Goal: Obtain resource: Download file/media

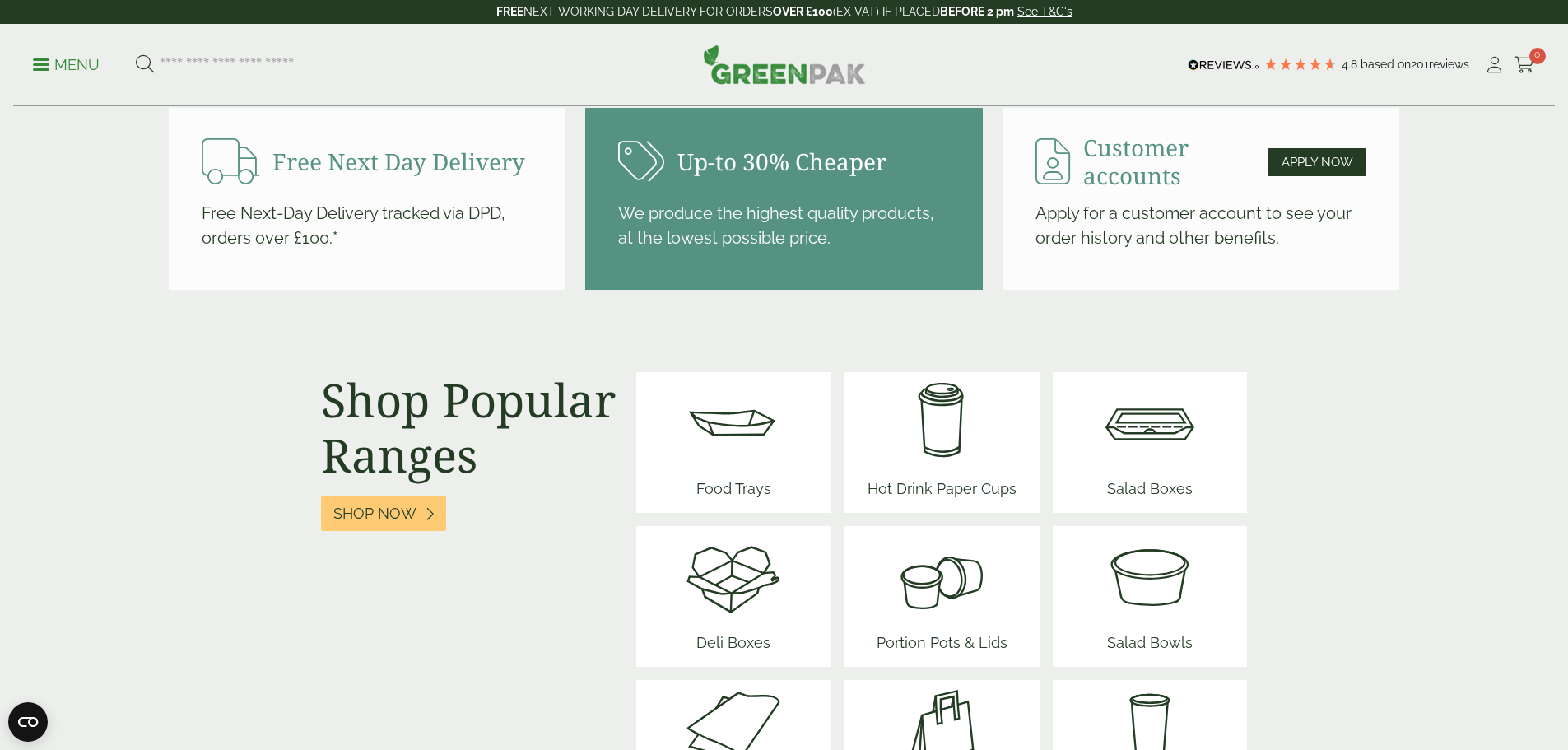
scroll to position [1812, 0]
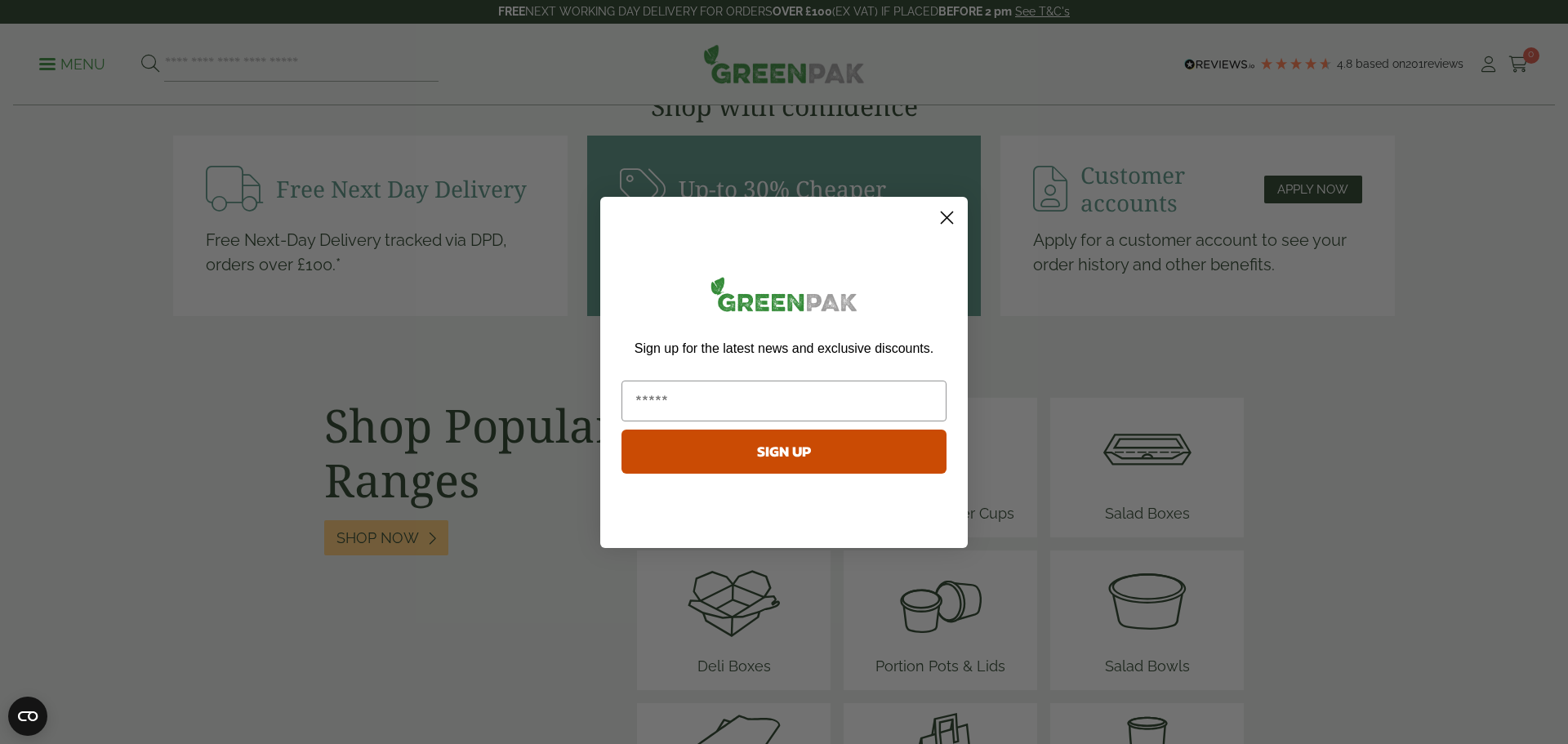
click at [942, 222] on circle "Close dialog" at bounding box center [947, 216] width 27 height 27
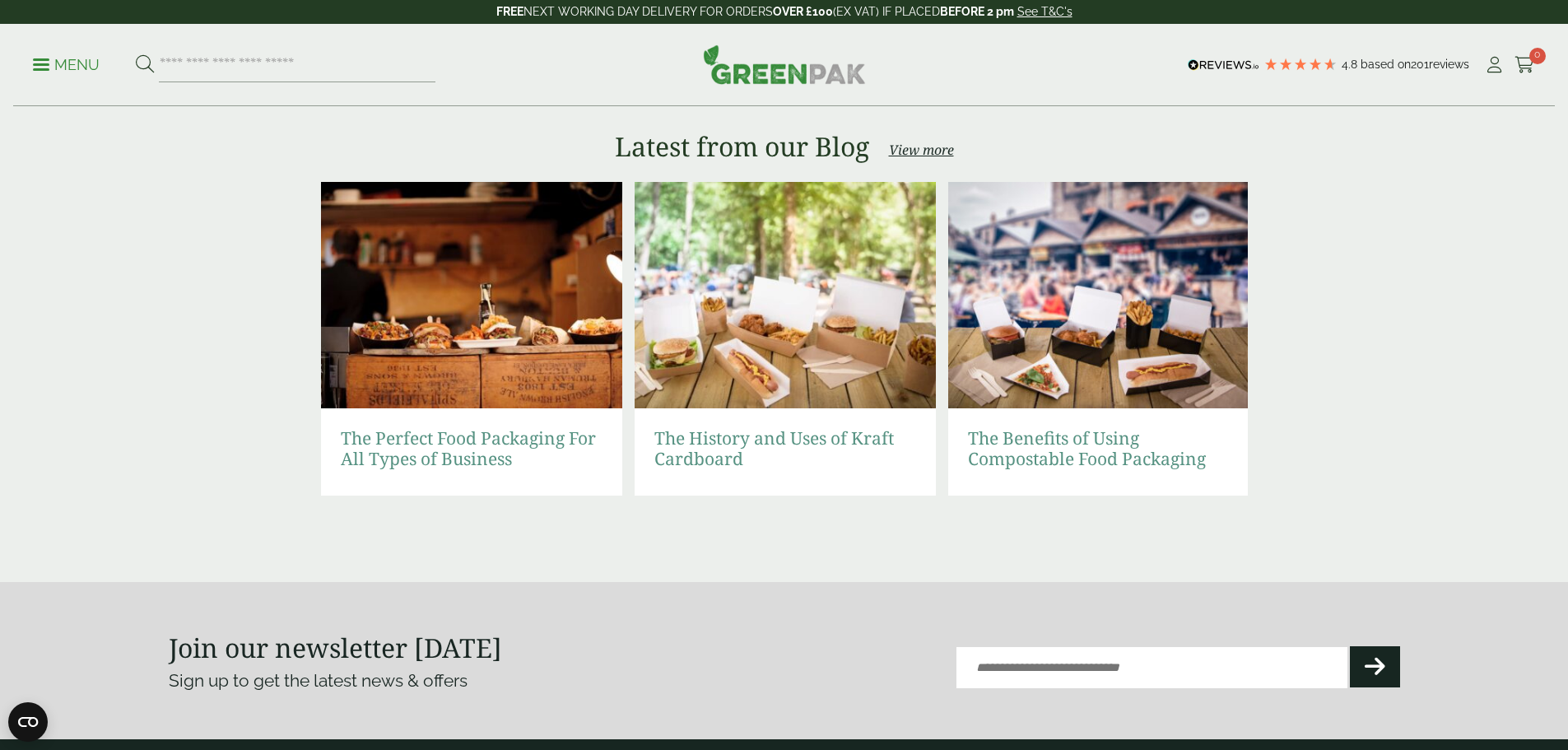
scroll to position [3294, 0]
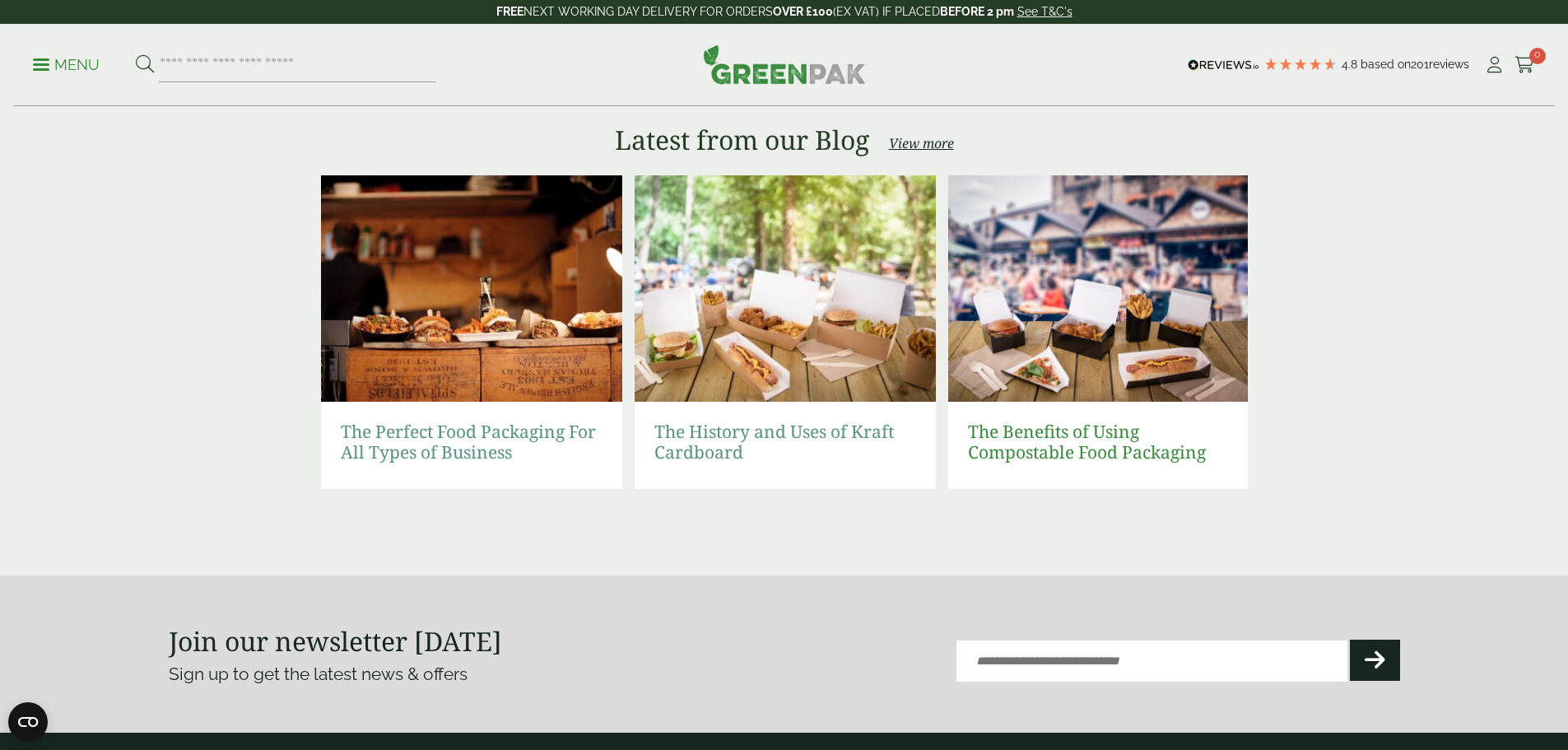
click at [1048, 439] on link "The Benefits of Using Compostable Food Packaging" at bounding box center [1099, 442] width 262 height 41
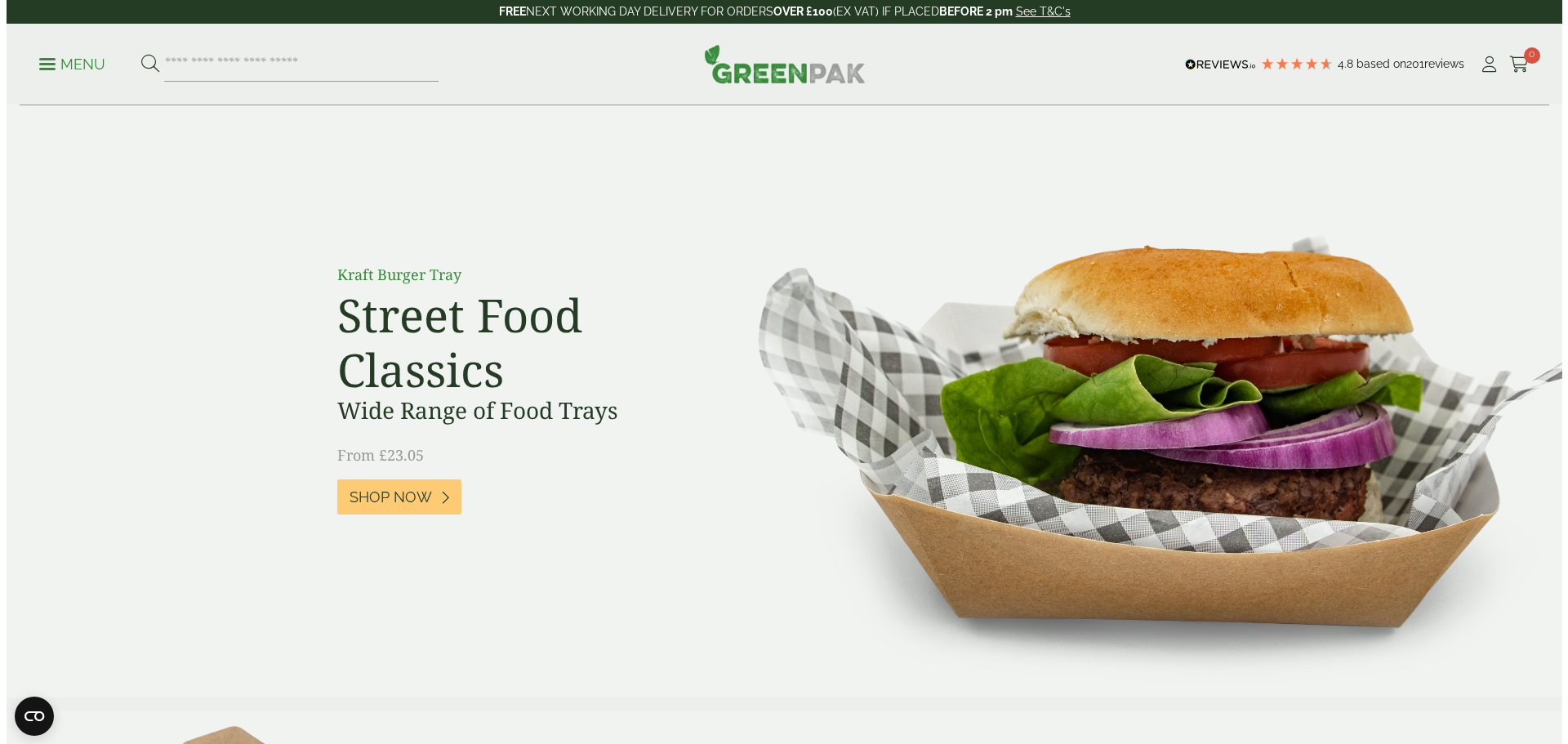
scroll to position [0, 0]
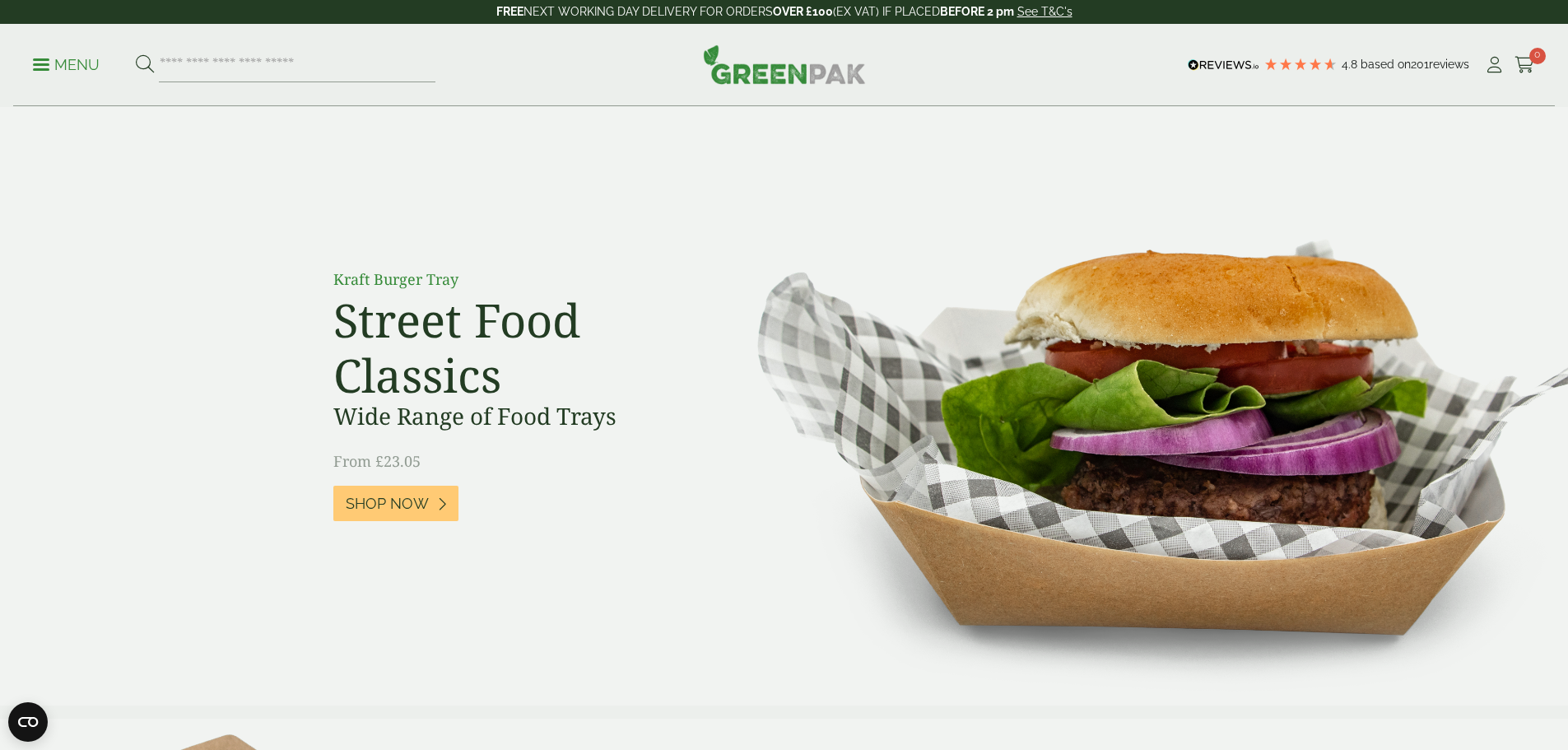
click at [56, 61] on p "Menu" at bounding box center [66, 65] width 67 height 20
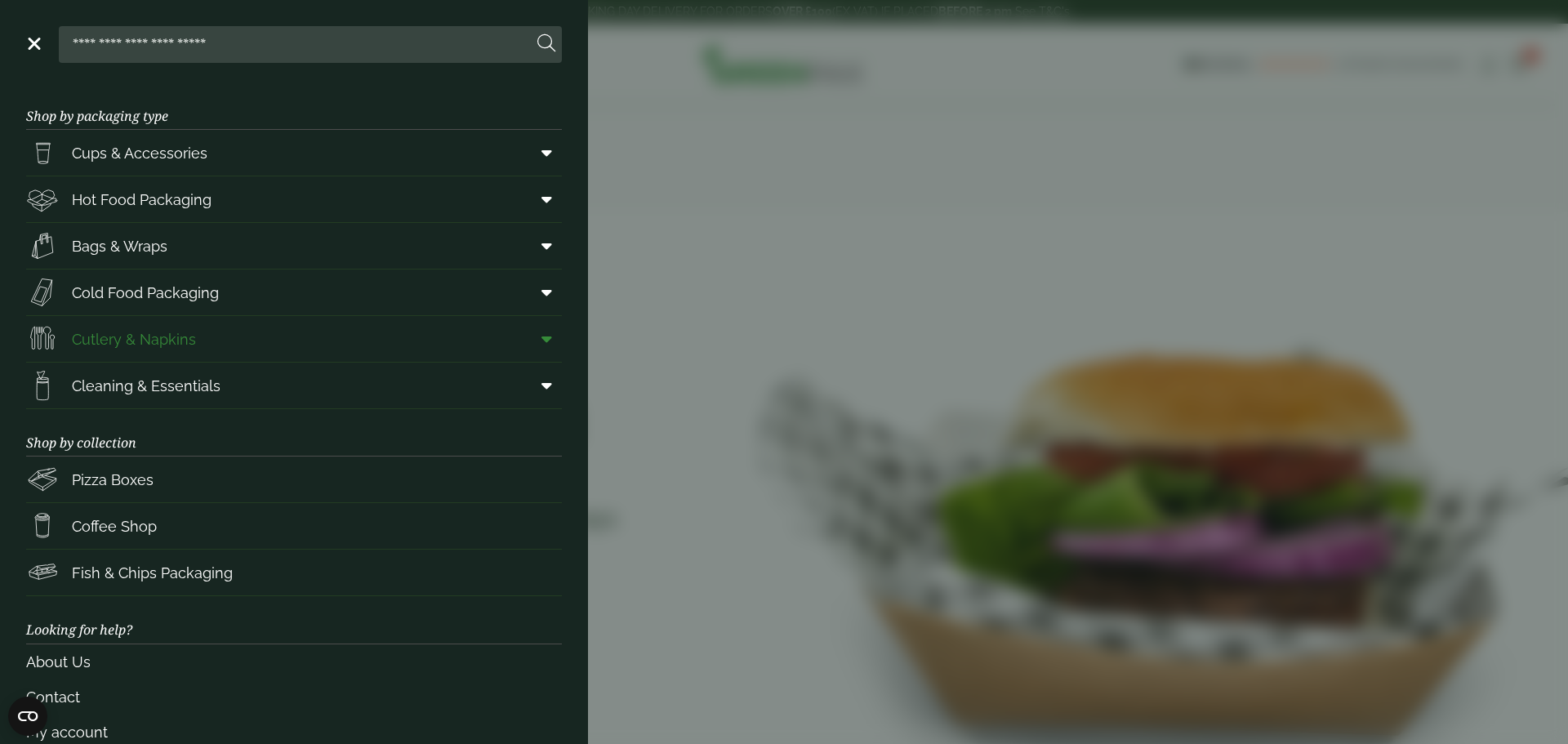
scroll to position [67, 0]
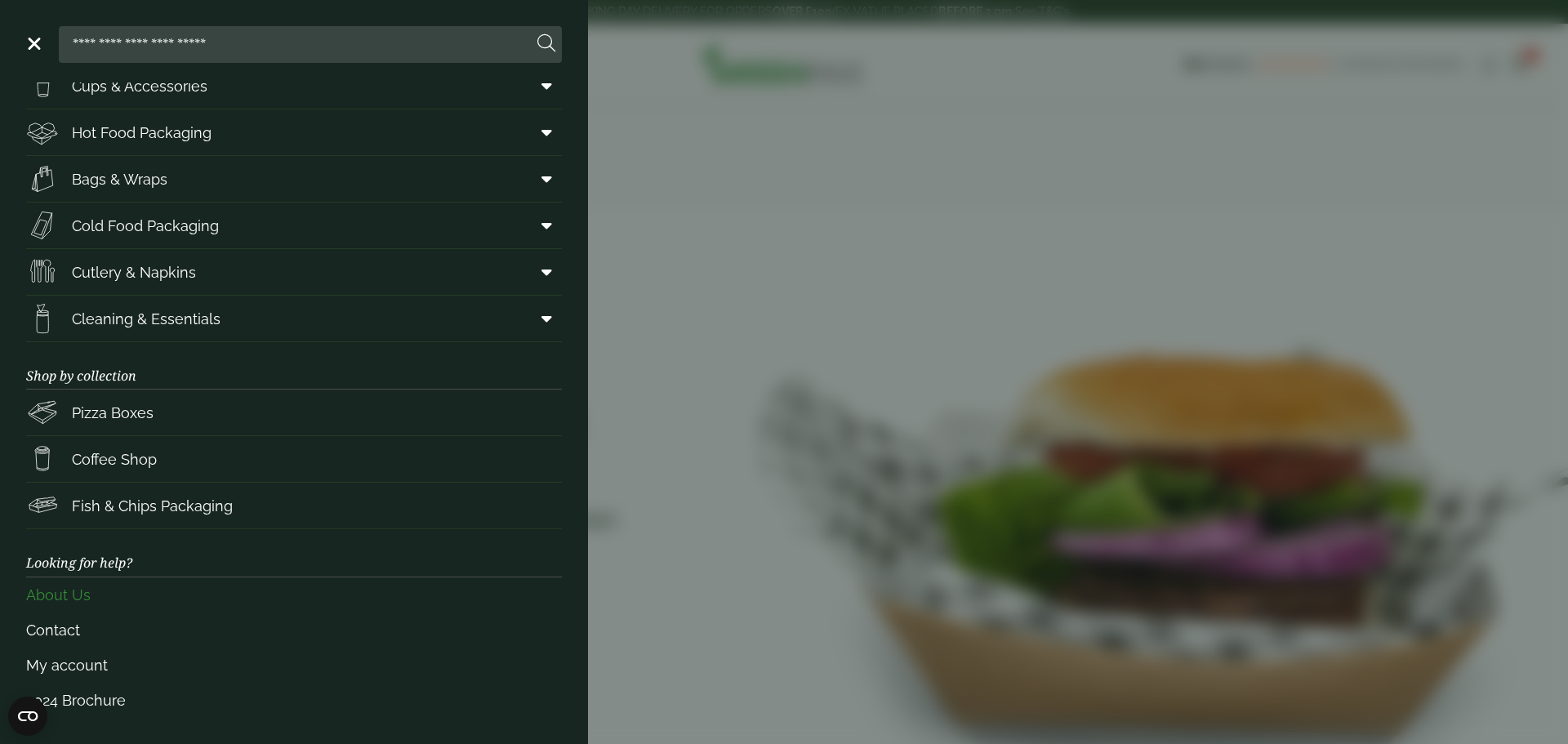
click at [88, 594] on link "About Us" at bounding box center [294, 595] width 536 height 35
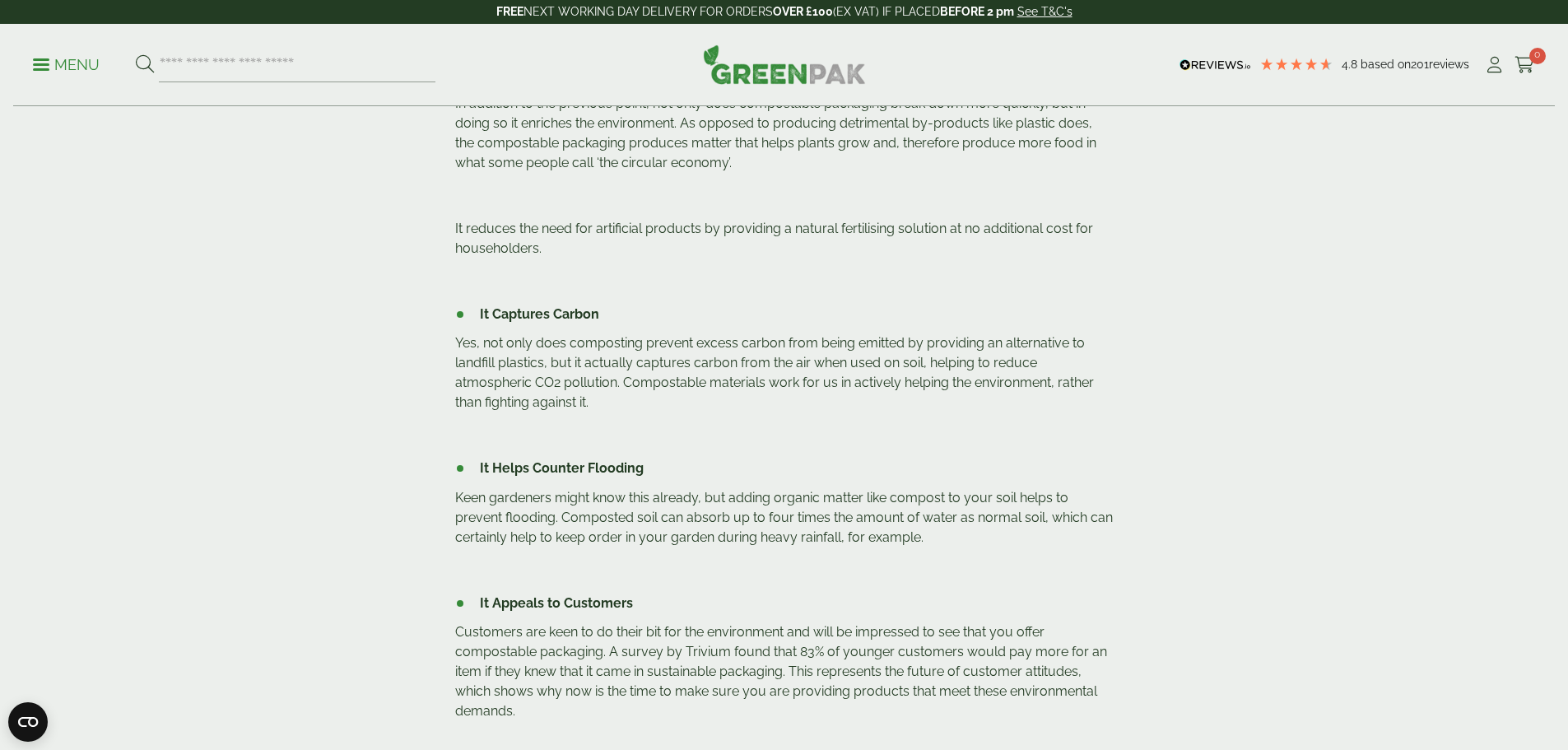
scroll to position [1153, 0]
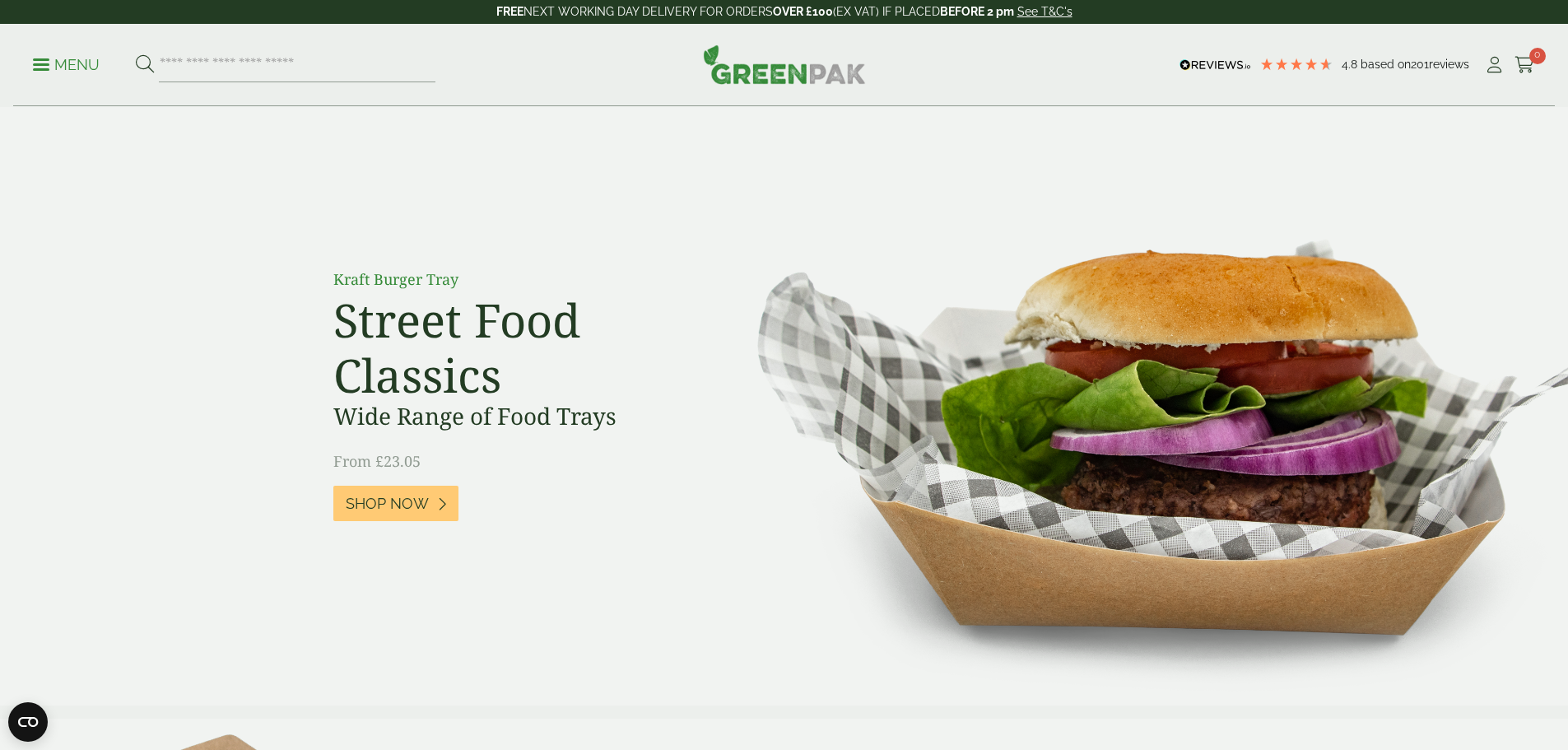
click at [67, 70] on p "Menu" at bounding box center [66, 65] width 67 height 20
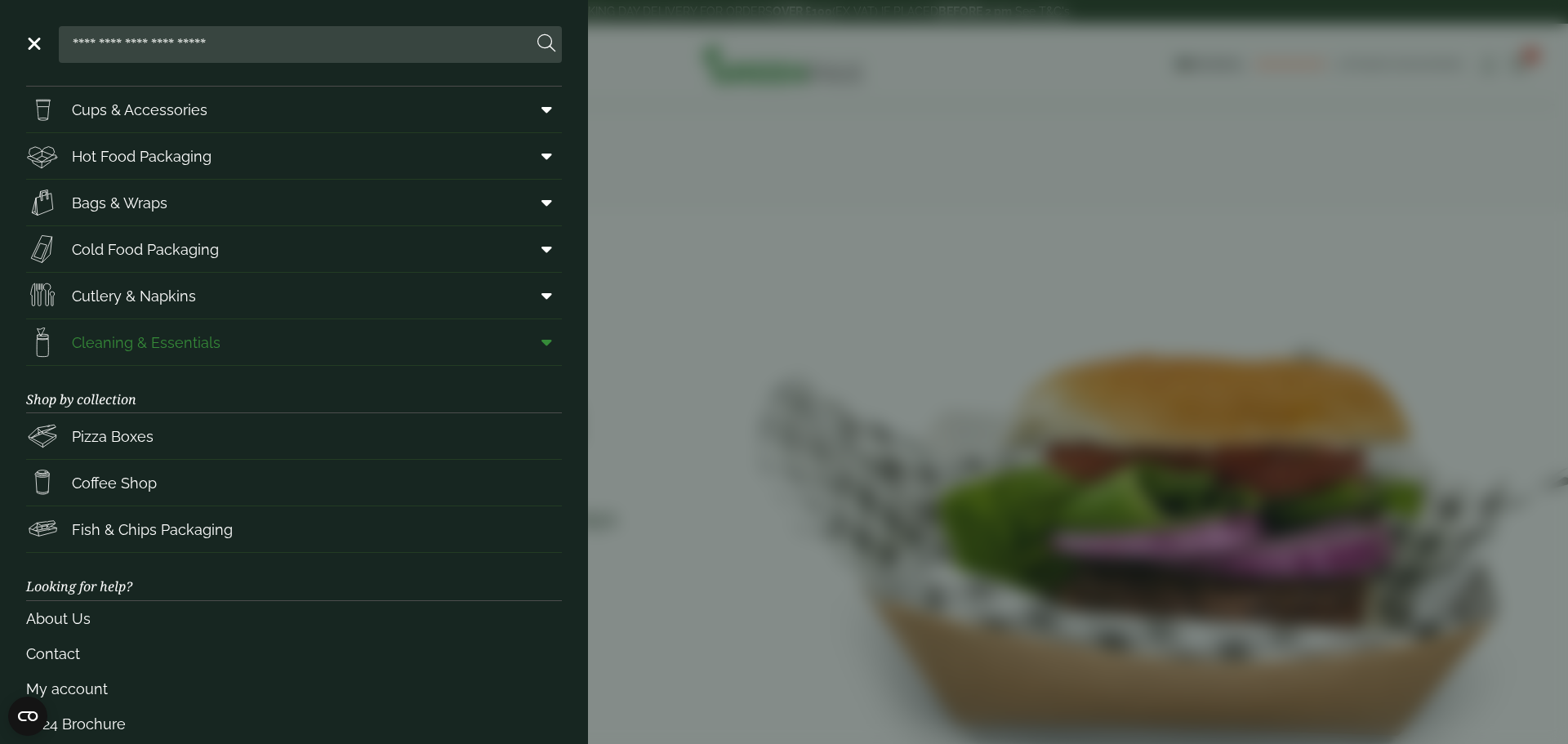
scroll to position [67, 0]
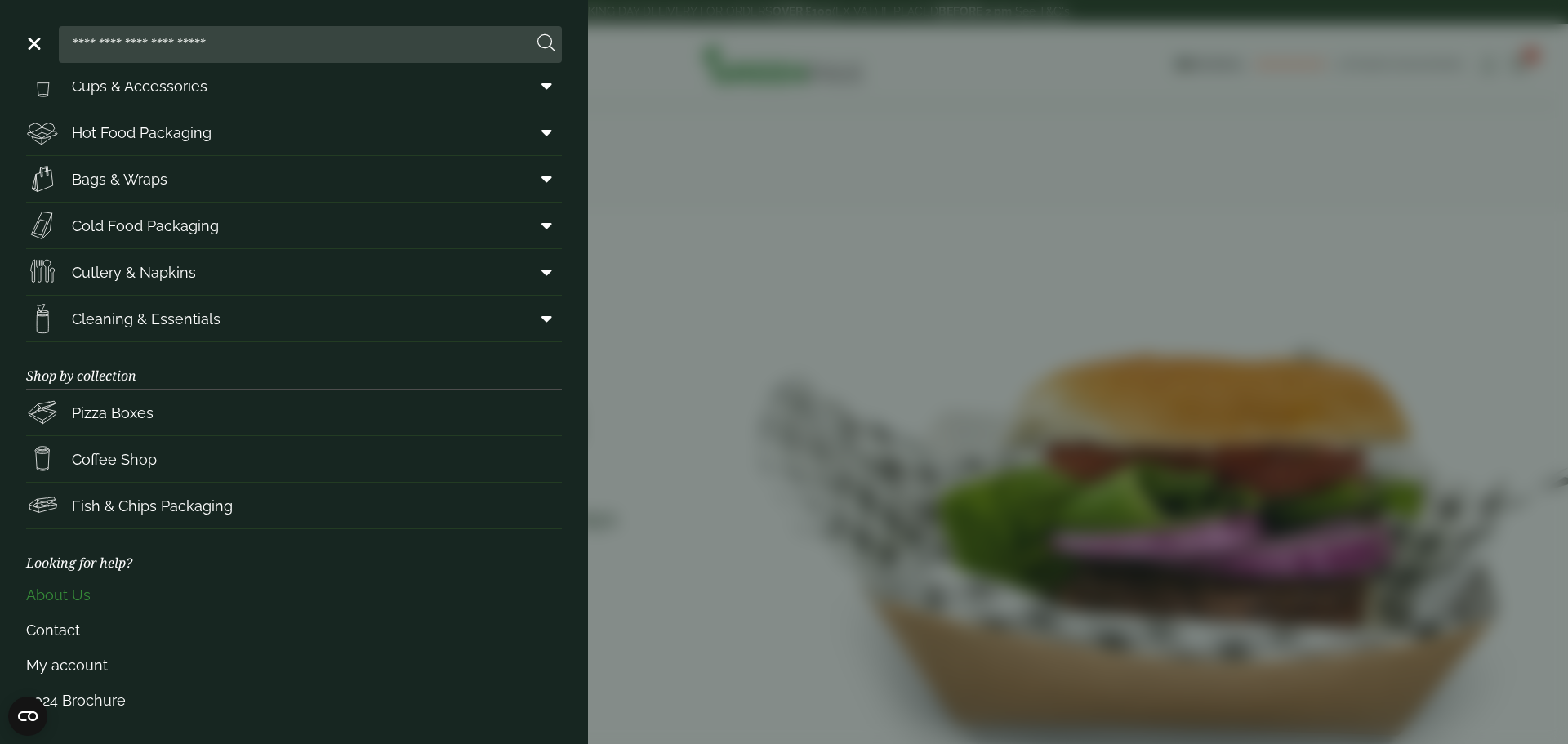
click at [76, 596] on link "About Us" at bounding box center [294, 595] width 536 height 35
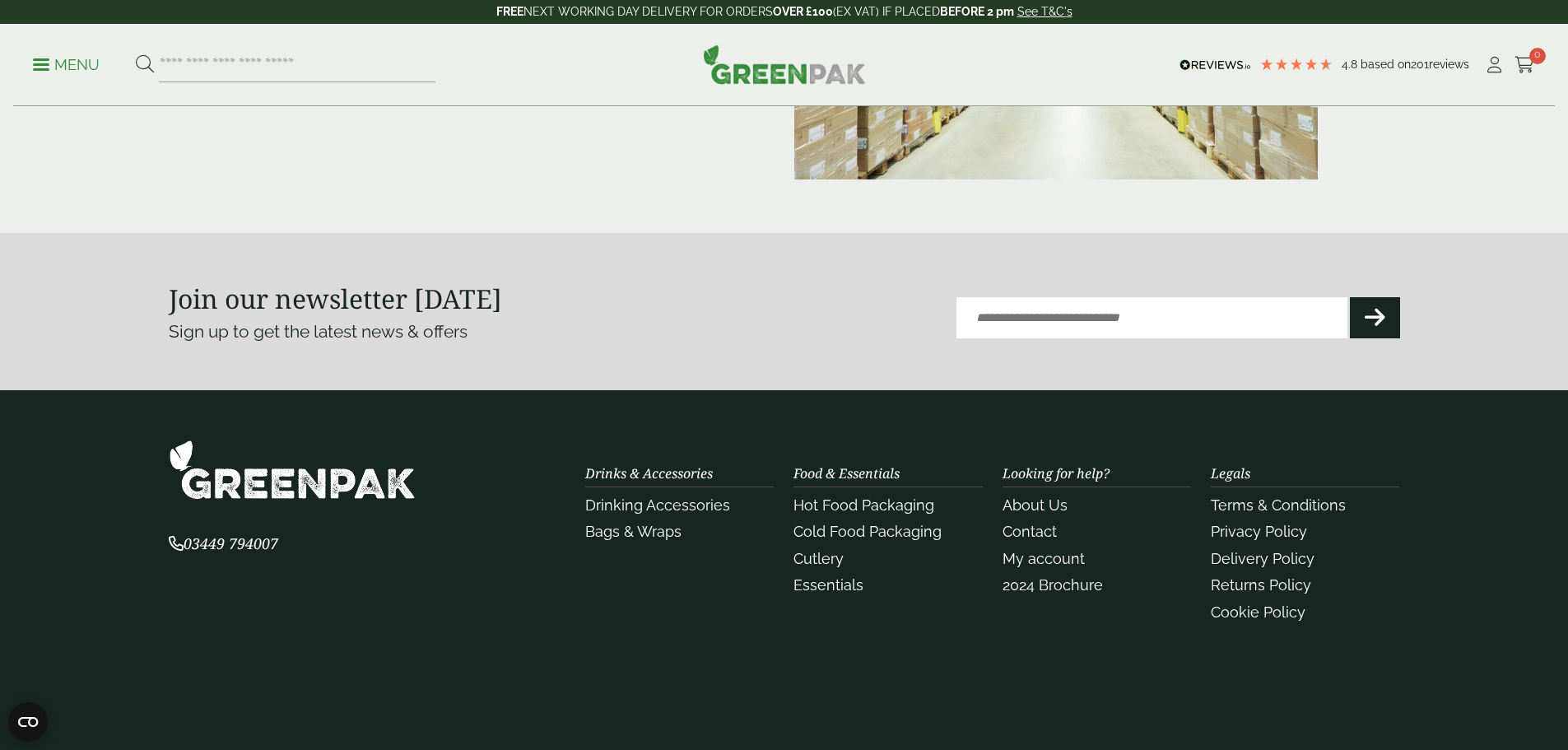
scroll to position [480, 0]
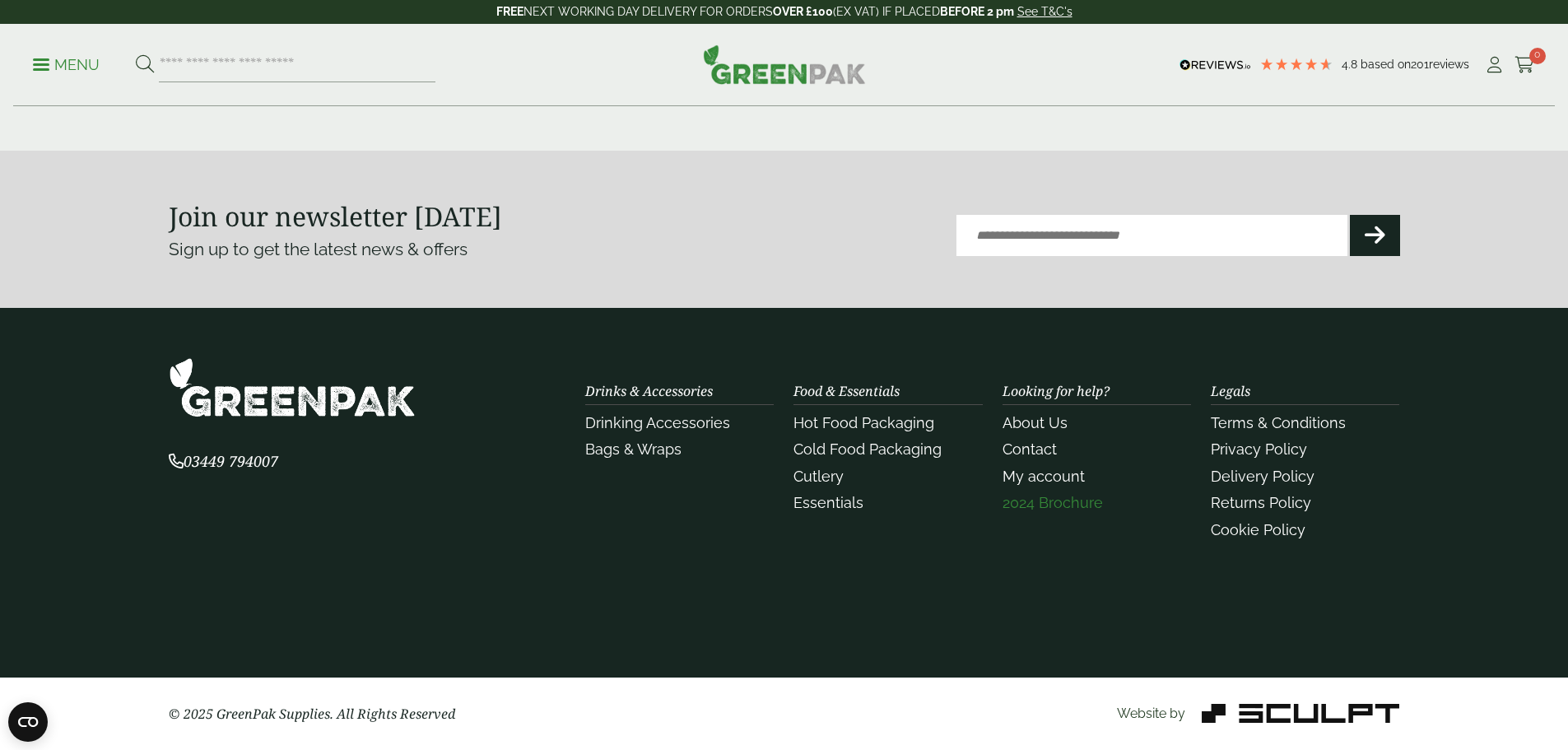
click at [1058, 500] on link "2024 Brochure" at bounding box center [1053, 502] width 100 height 17
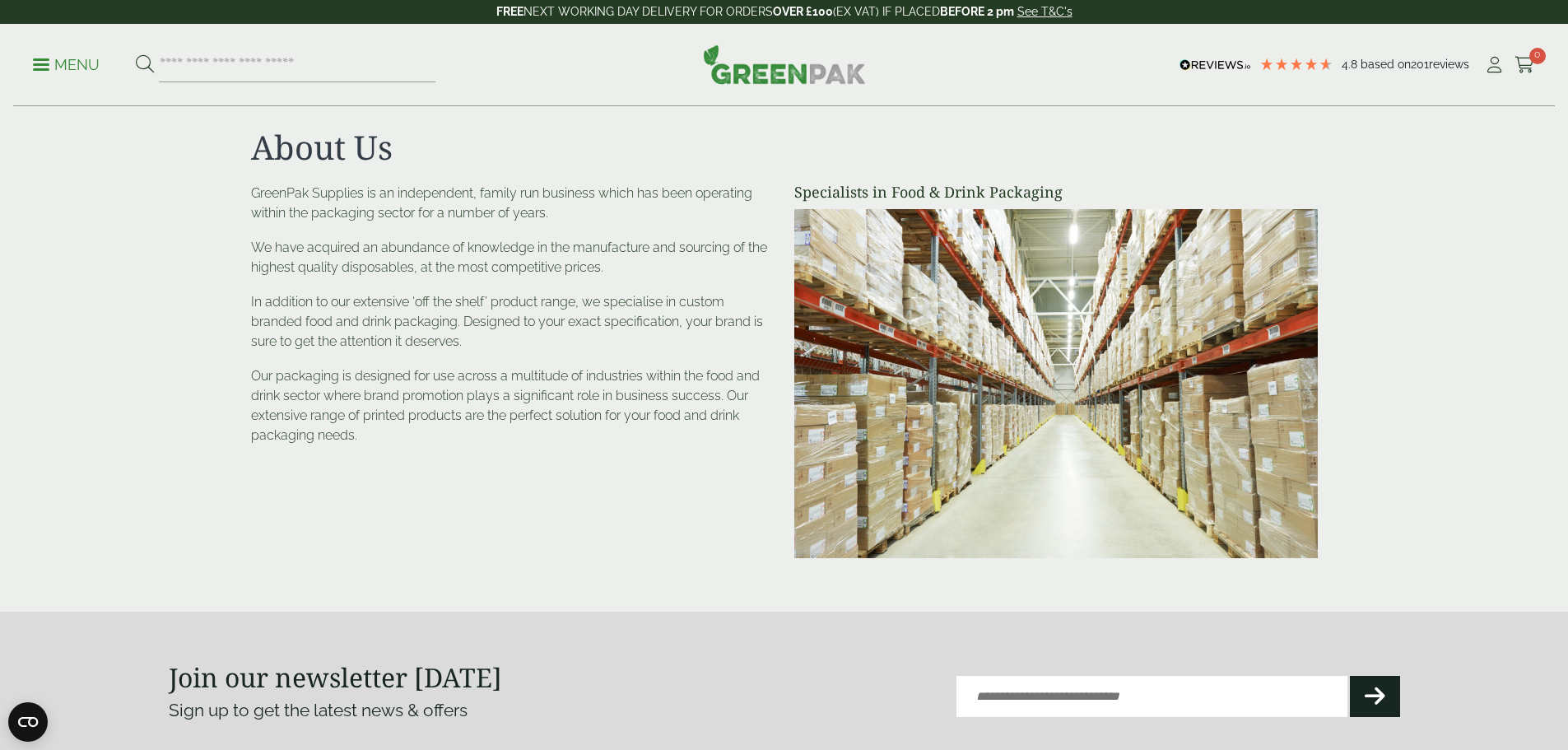
scroll to position [0, 0]
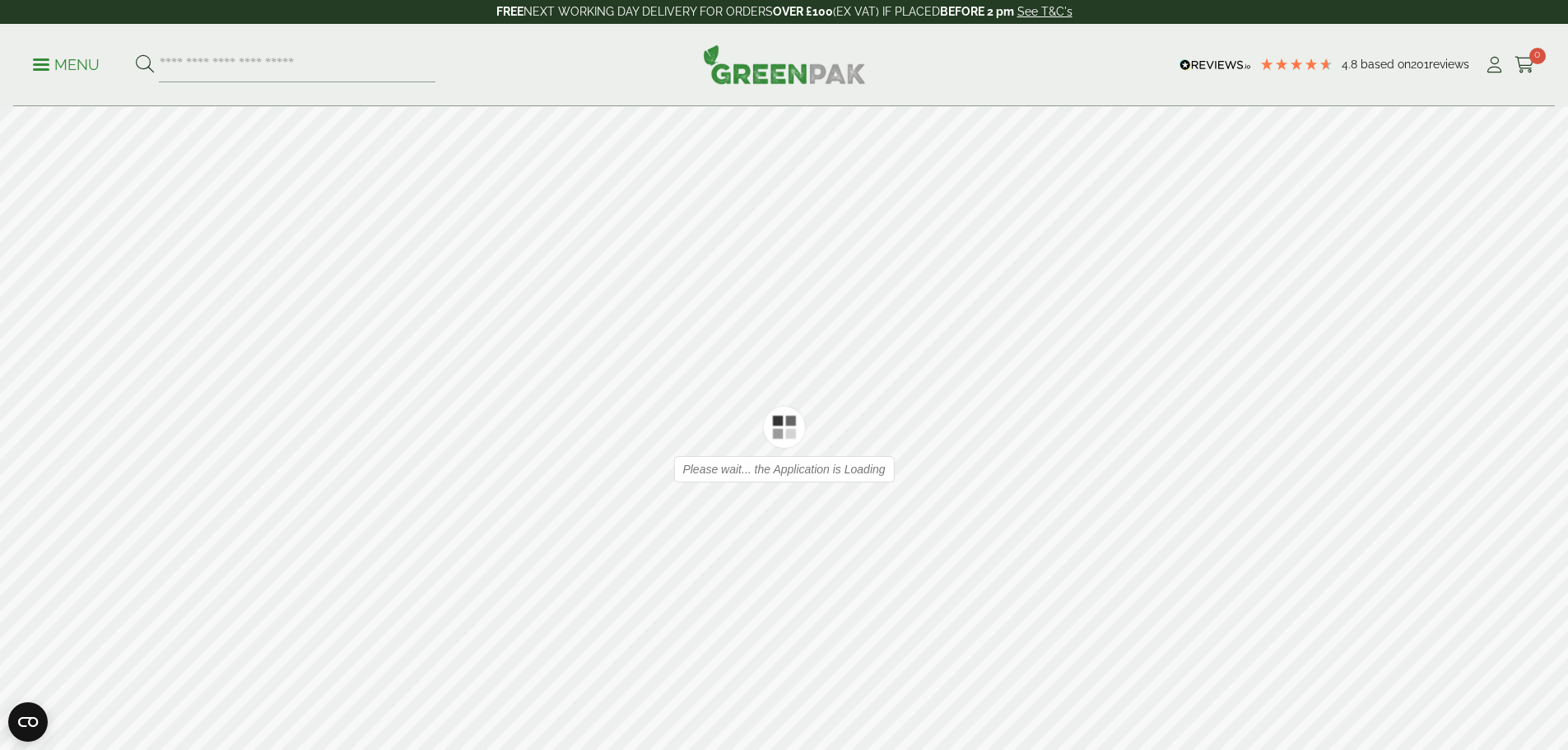
type input "*"
type input "**"
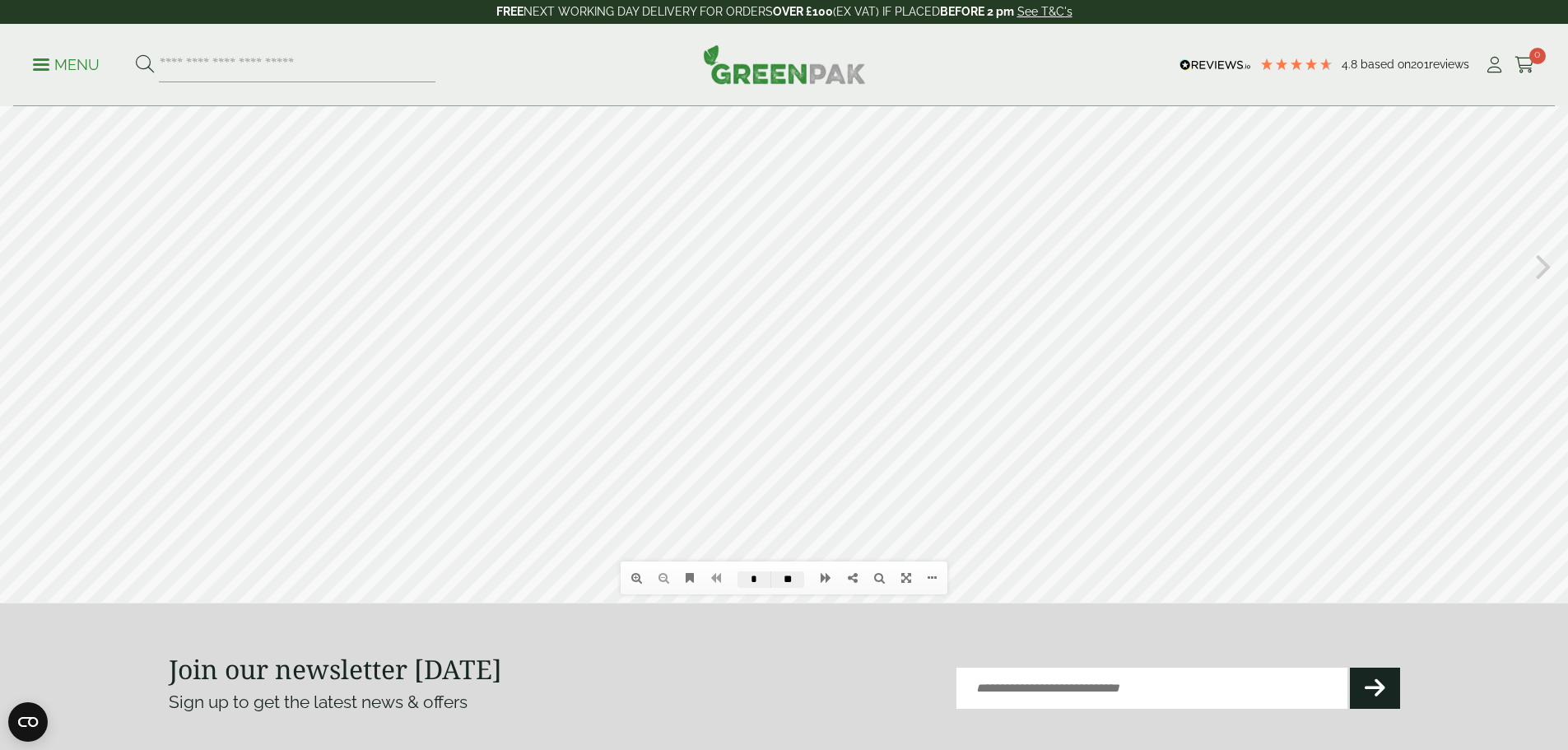
scroll to position [247, 0]
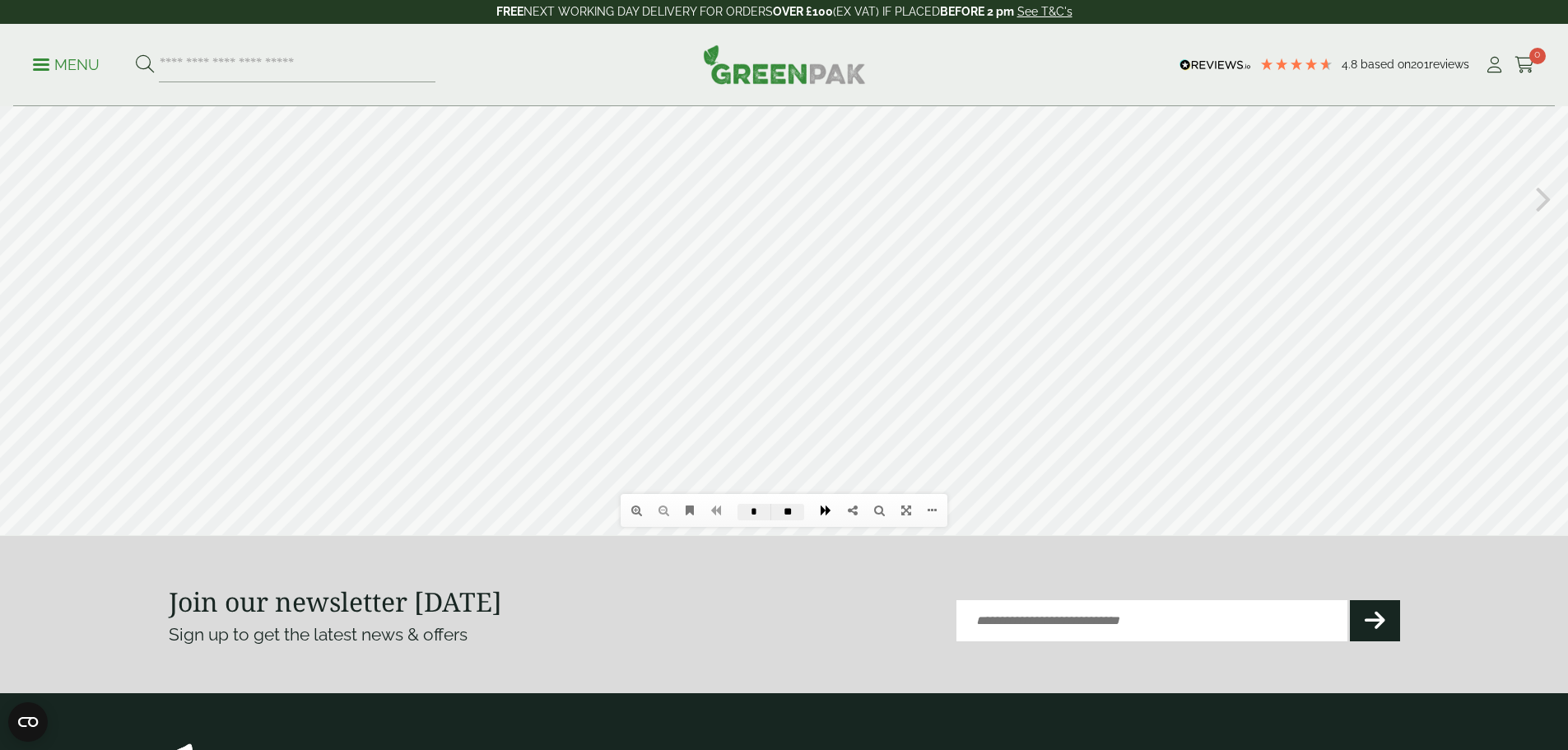
click at [822, 513] on icon at bounding box center [826, 511] width 10 height 11
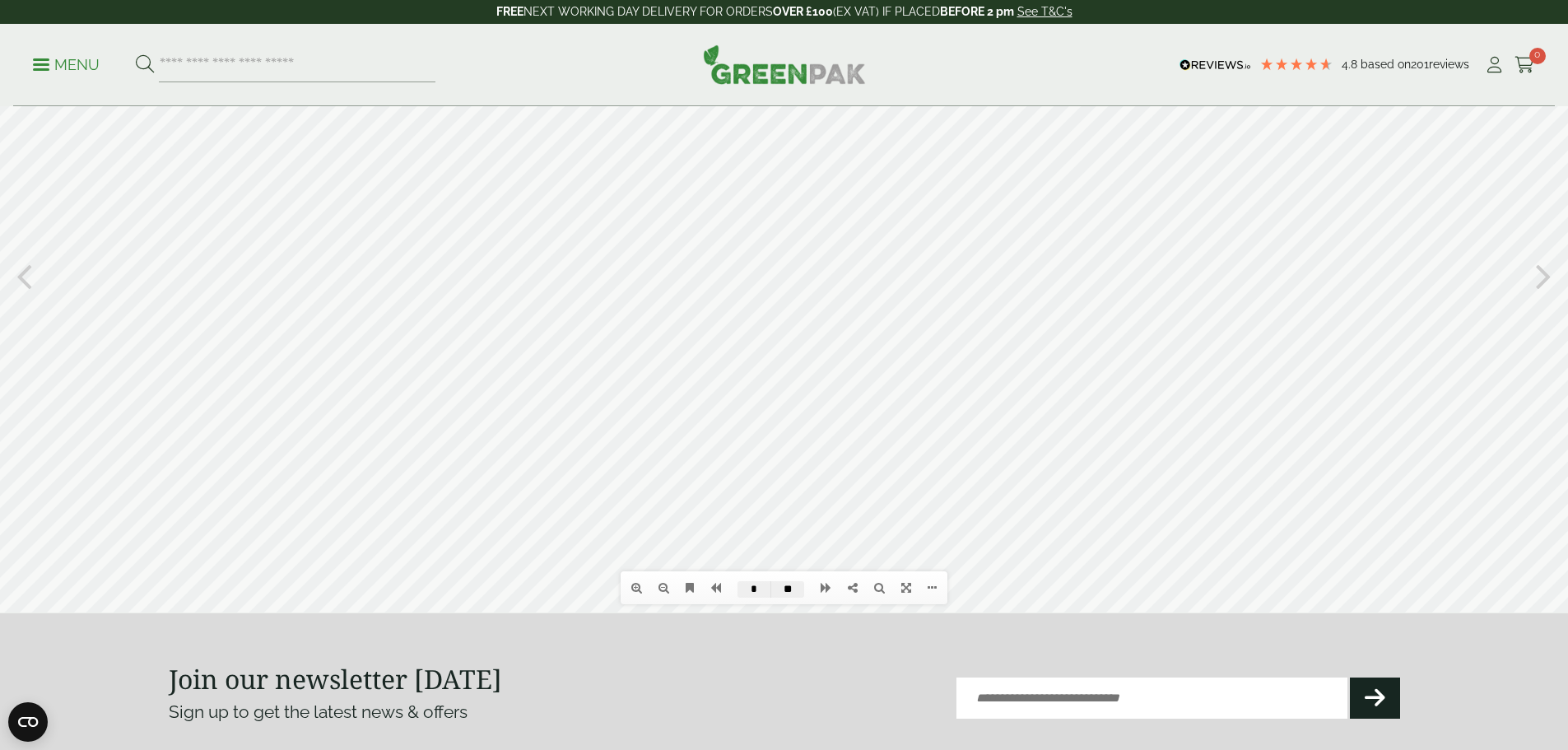
scroll to position [171, 0]
click at [823, 586] on icon at bounding box center [826, 586] width 10 height 11
click at [827, 586] on icon at bounding box center [826, 586] width 10 height 11
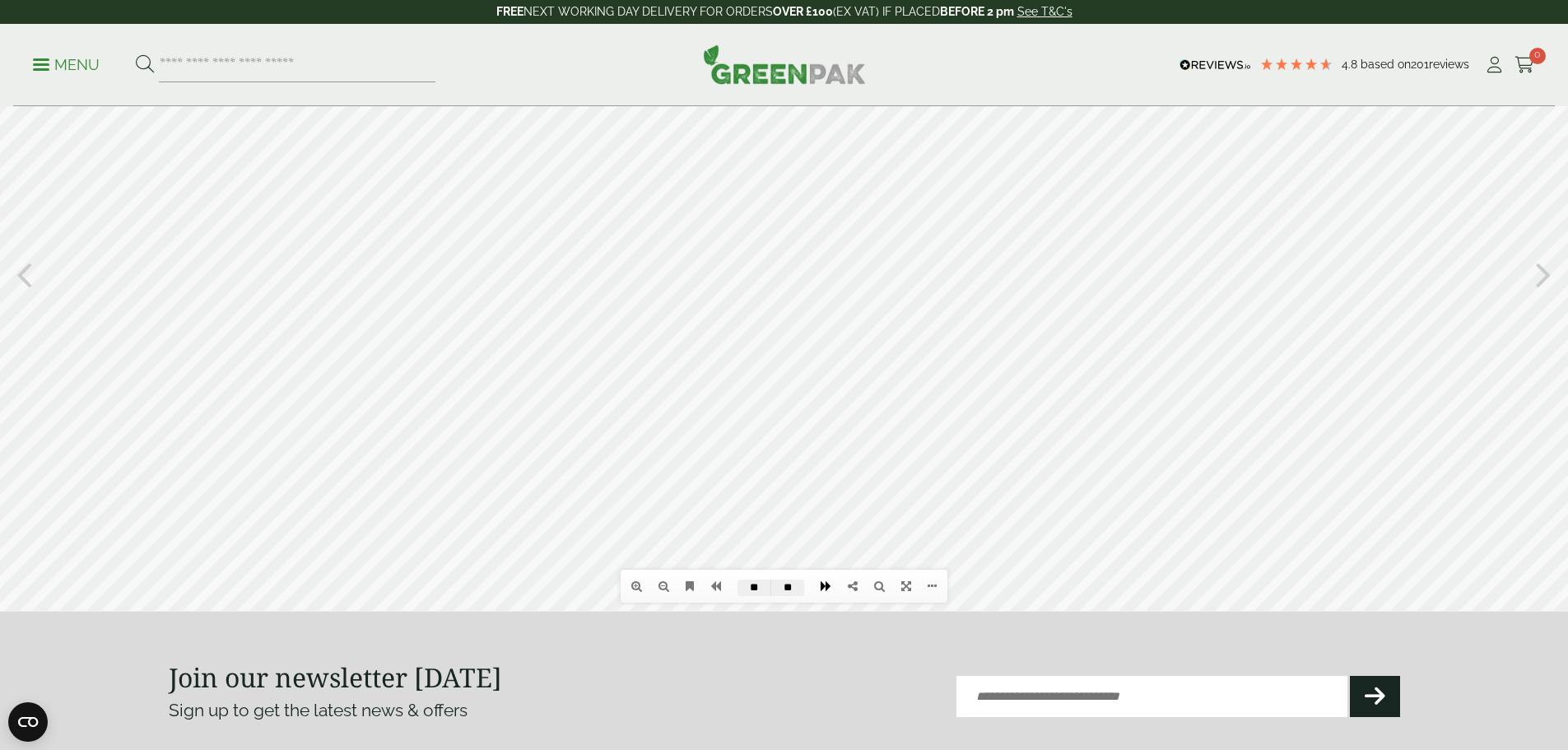
click at [827, 586] on icon at bounding box center [826, 586] width 10 height 11
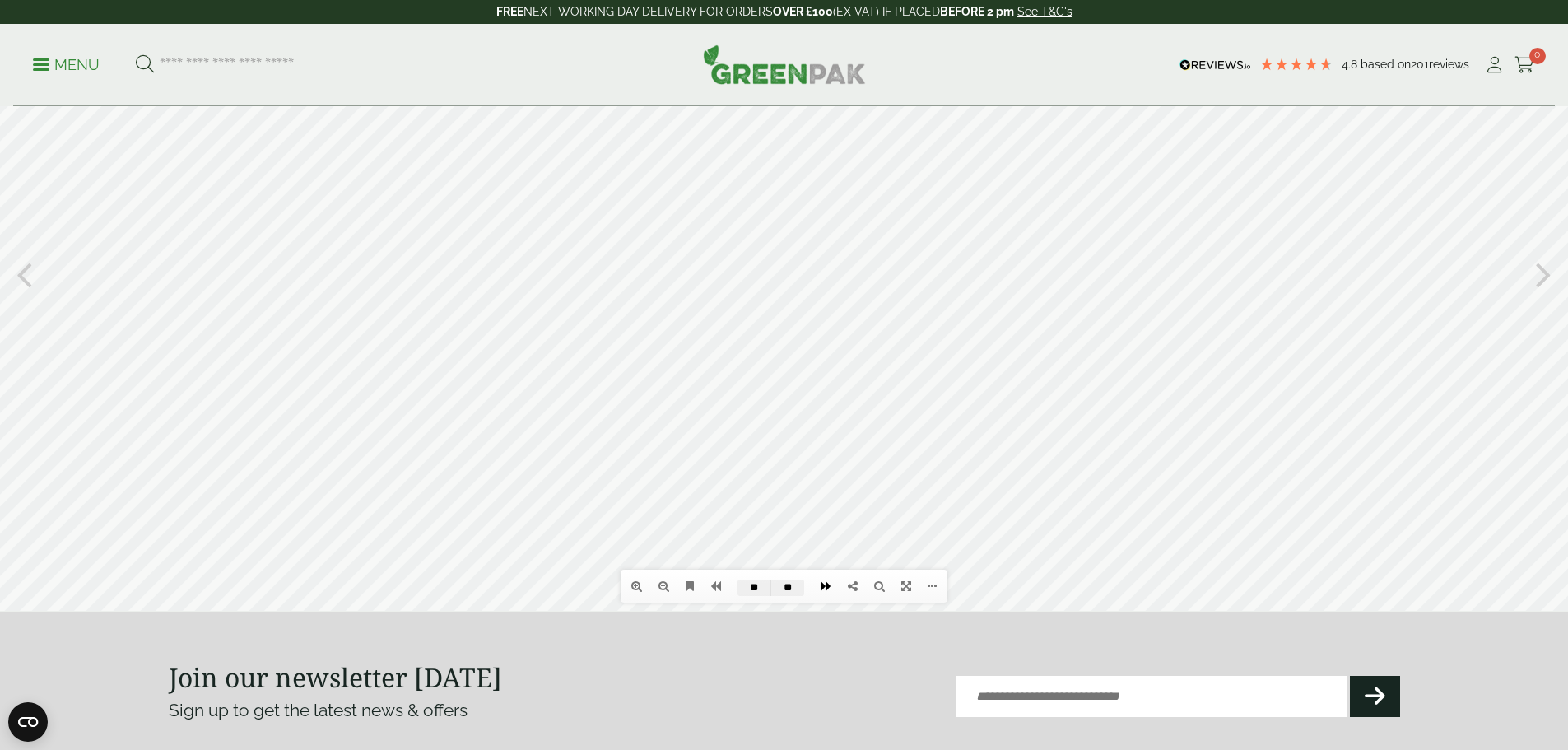
click at [827, 586] on icon at bounding box center [826, 586] width 10 height 11
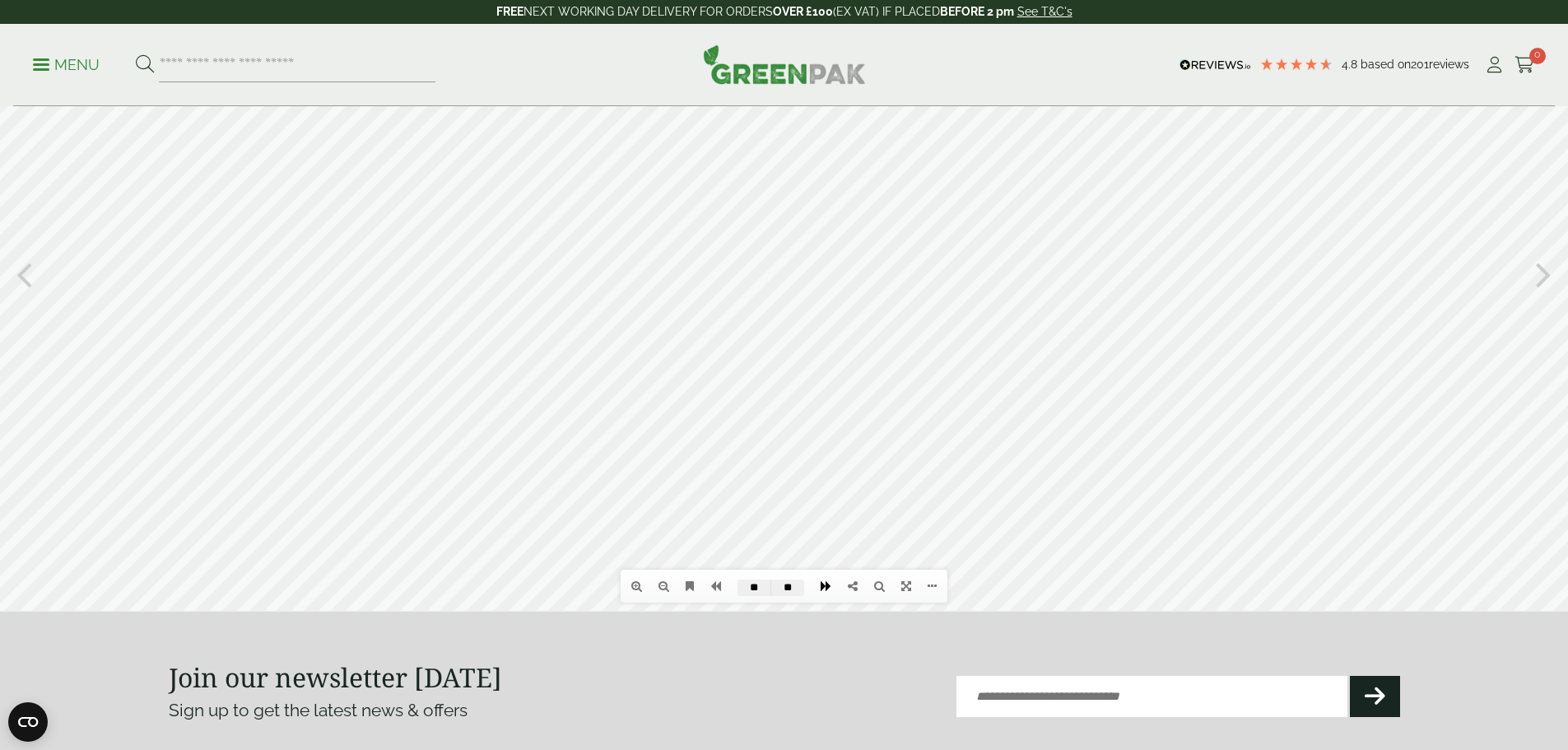
click at [827, 586] on icon at bounding box center [826, 586] width 10 height 11
click at [827, 586] on li at bounding box center [826, 587] width 27 height 28
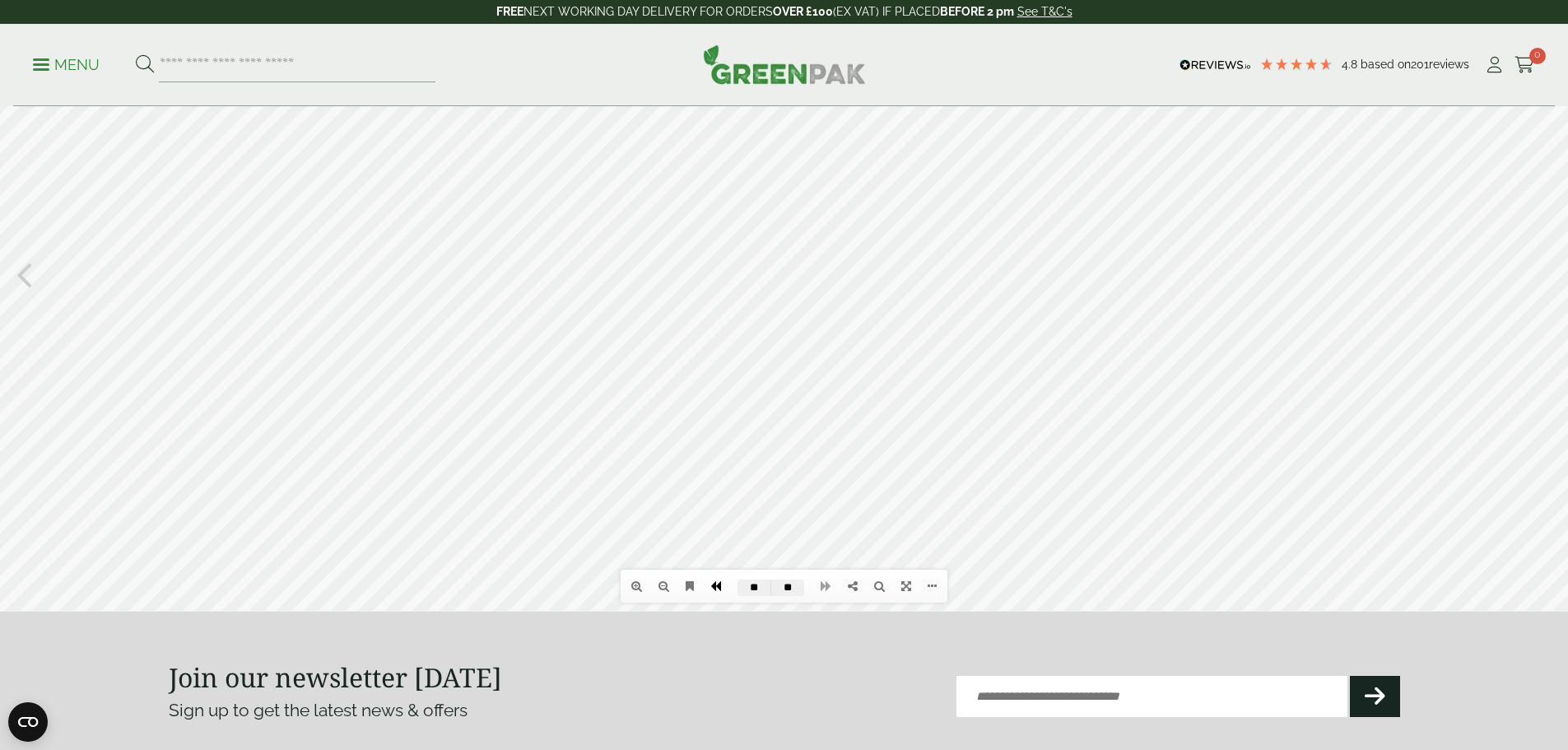
click at [712, 587] on icon at bounding box center [715, 586] width 10 height 11
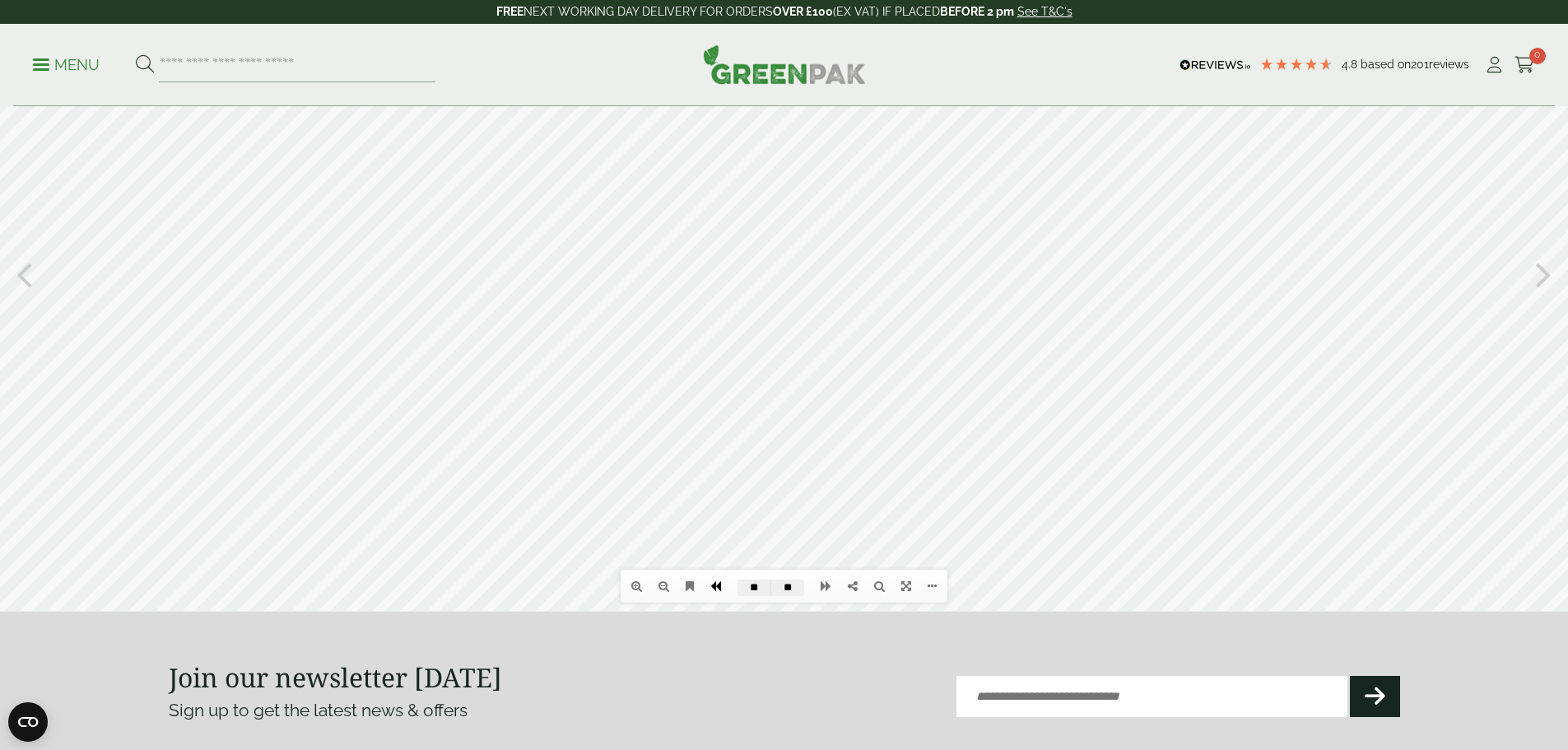
click at [712, 587] on icon at bounding box center [715, 586] width 10 height 11
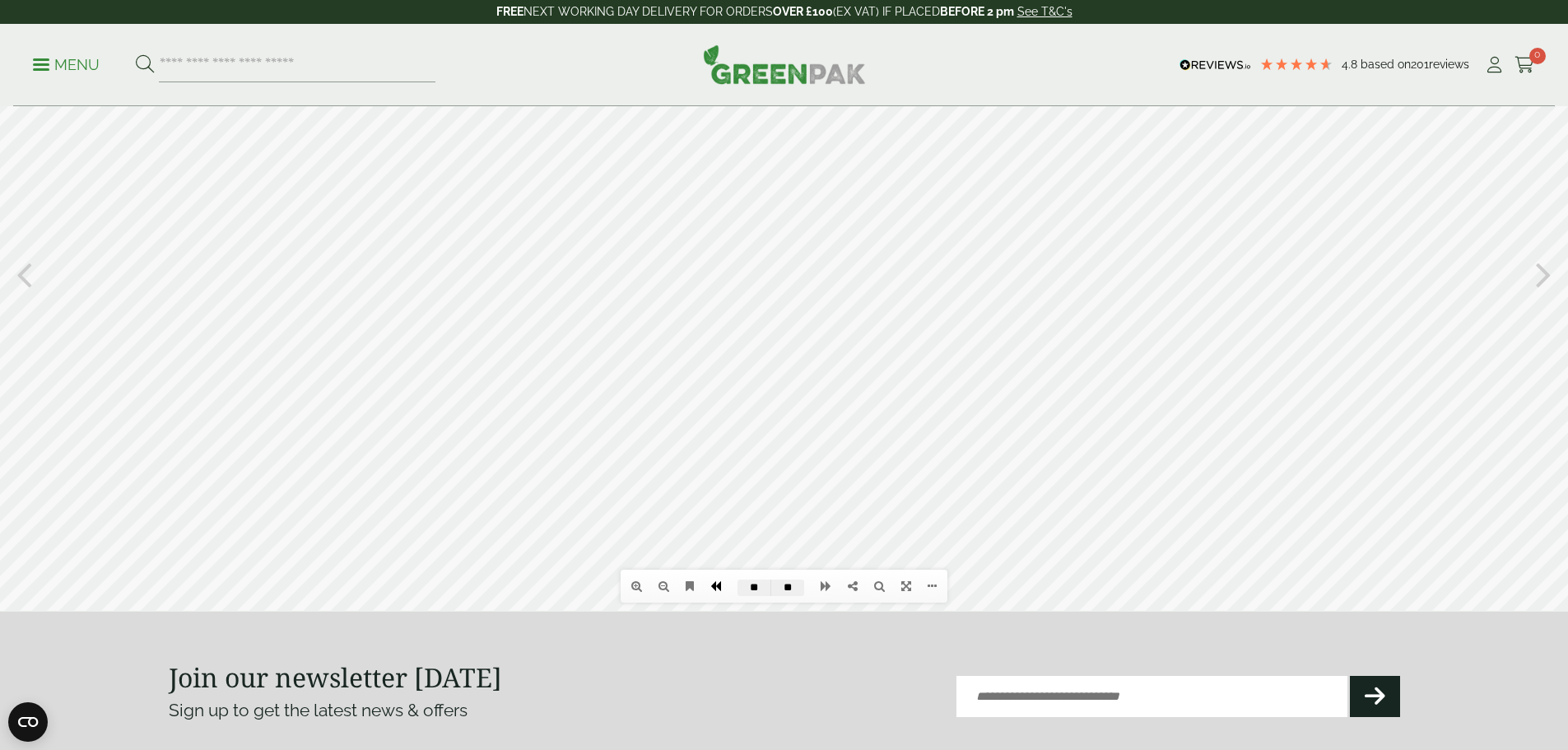
click at [712, 587] on icon at bounding box center [715, 586] width 10 height 11
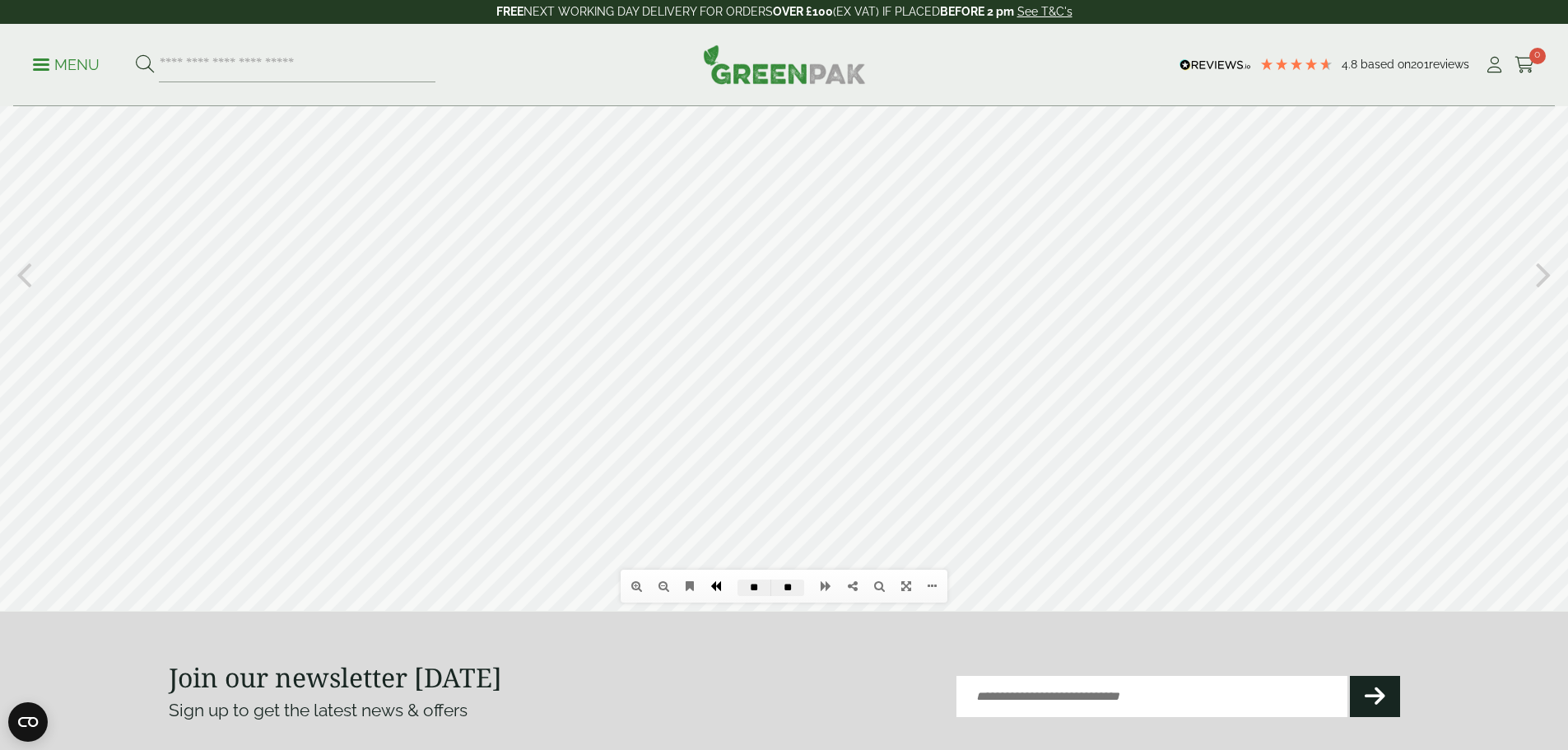
click at [712, 587] on icon at bounding box center [715, 586] width 10 height 11
click at [827, 588] on icon at bounding box center [826, 586] width 10 height 11
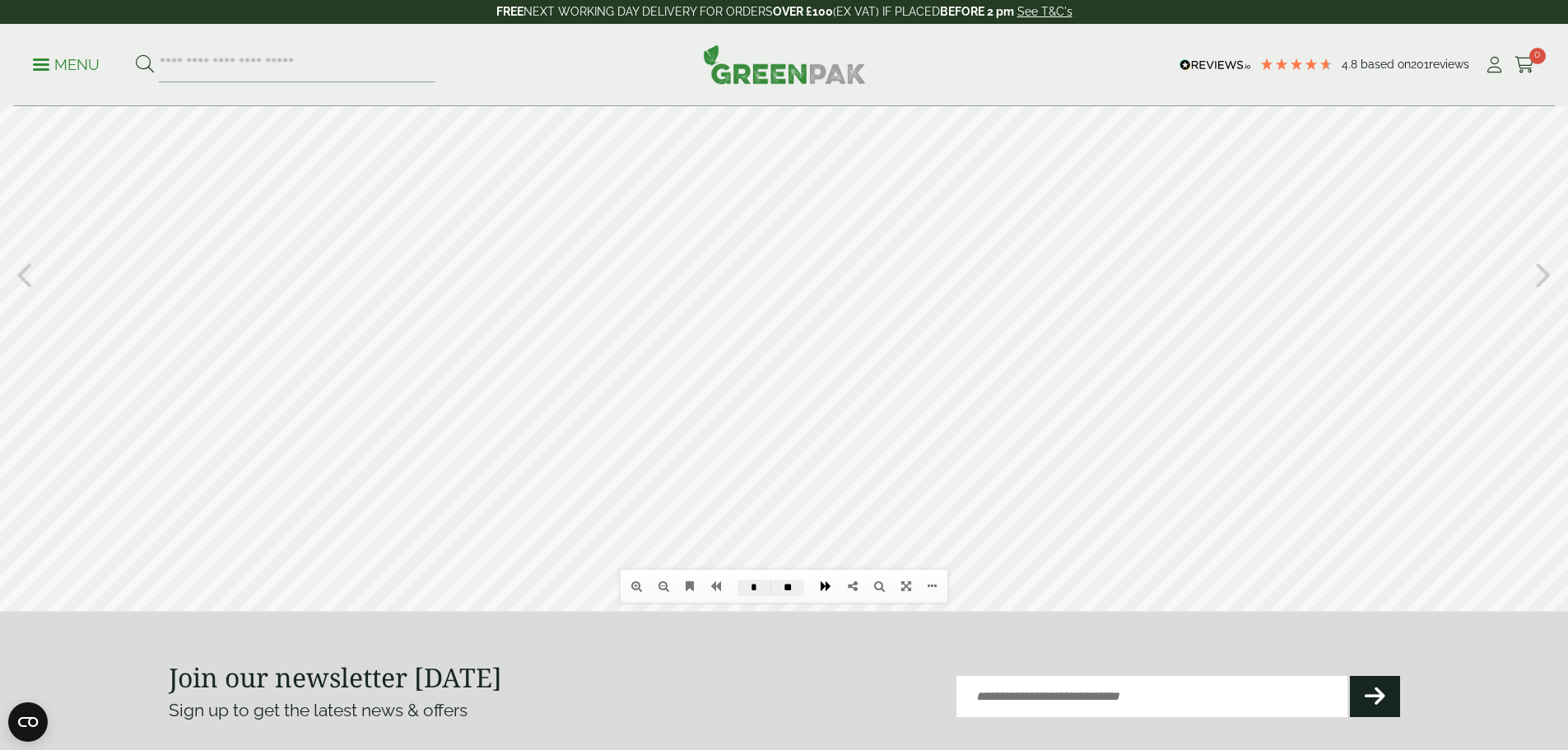
click at [828, 586] on icon at bounding box center [826, 586] width 10 height 11
drag, startPoint x: 715, startPoint y: 283, endPoint x: 714, endPoint y: 166, distance: 117.0
click at [714, 166] on div at bounding box center [784, 273] width 1568 height 675
drag, startPoint x: 768, startPoint y: 233, endPoint x: 697, endPoint y: 148, distance: 110.8
click at [697, 148] on div at bounding box center [784, 273] width 1568 height 675
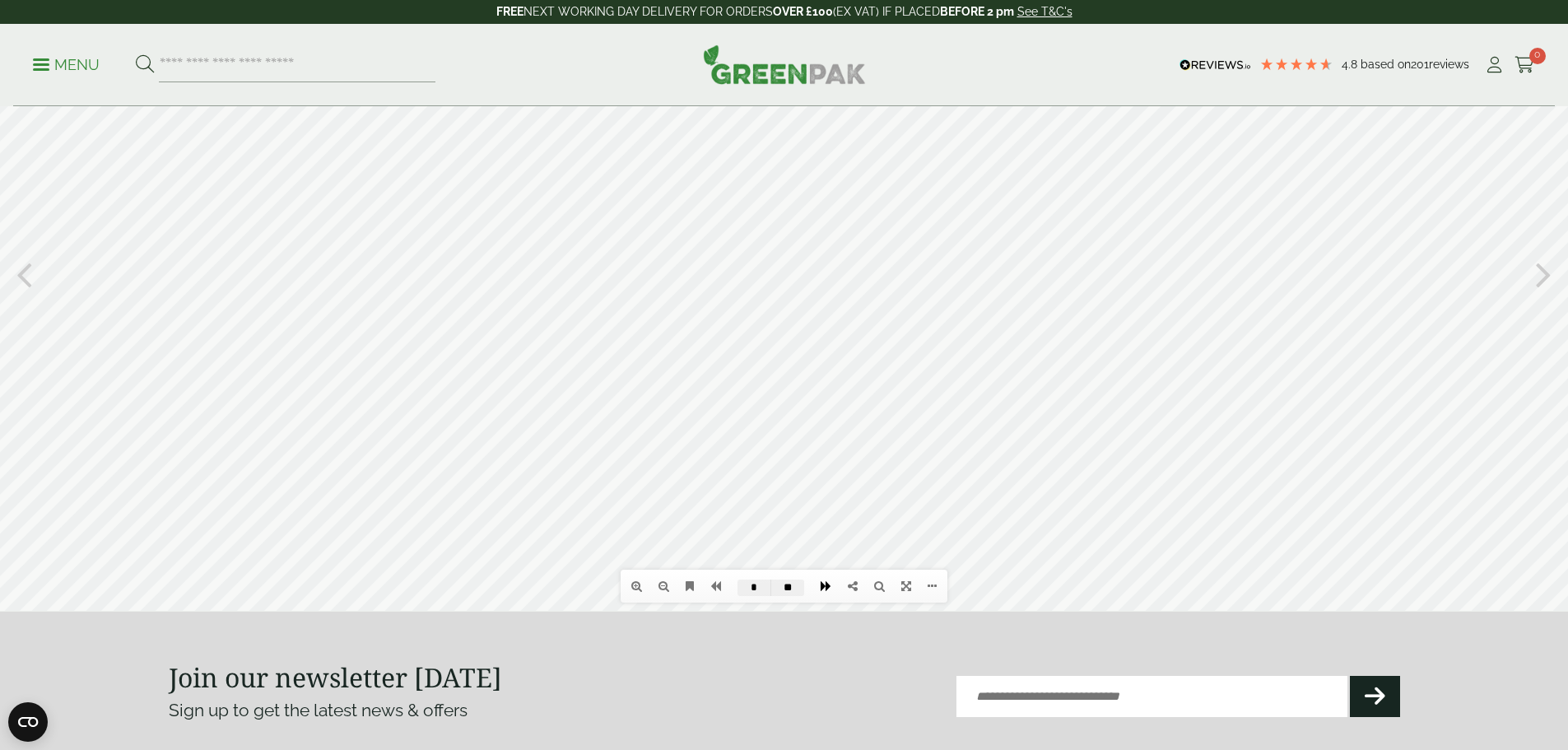
click at [823, 586] on icon at bounding box center [826, 586] width 10 height 11
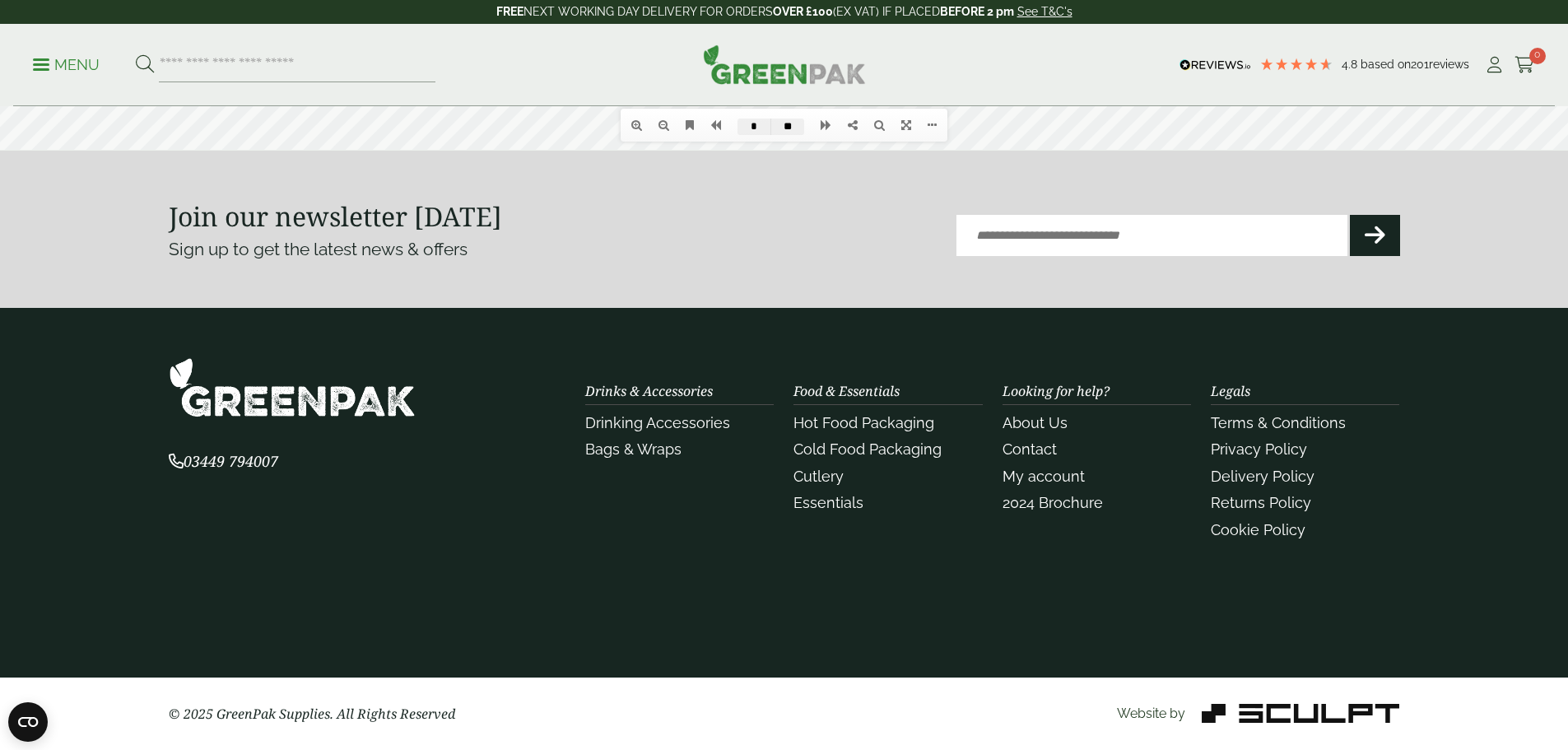
drag, startPoint x: 878, startPoint y: -210, endPoint x: 876, endPoint y: 506, distance: 716.0
drag, startPoint x: 1432, startPoint y: 130, endPoint x: 1416, endPoint y: 141, distance: 19.4
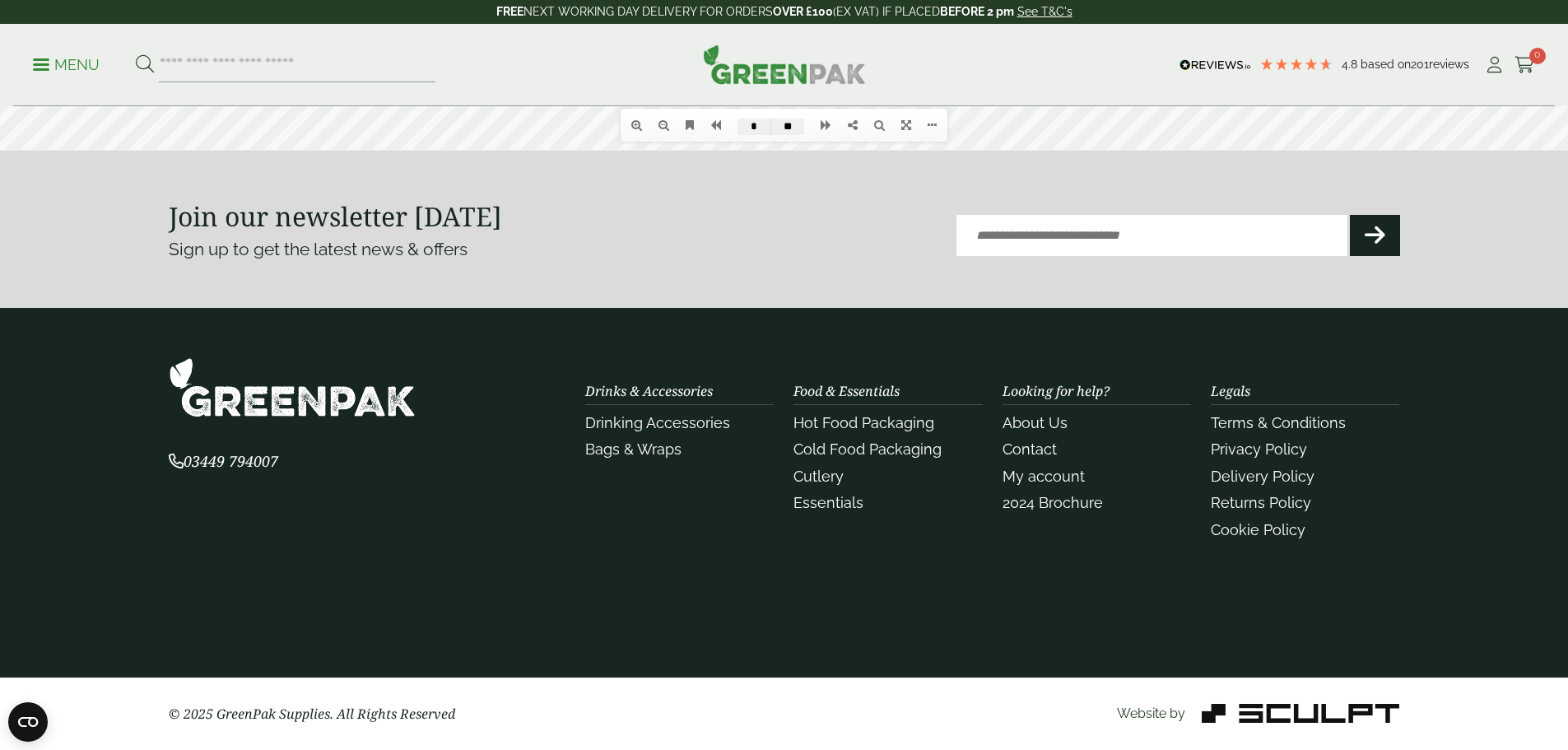
click at [1363, 159] on section "Join our newsletter [DATE] Sign up to get the latest news & offers Email (Requi…" at bounding box center [784, 230] width 1568 height 158
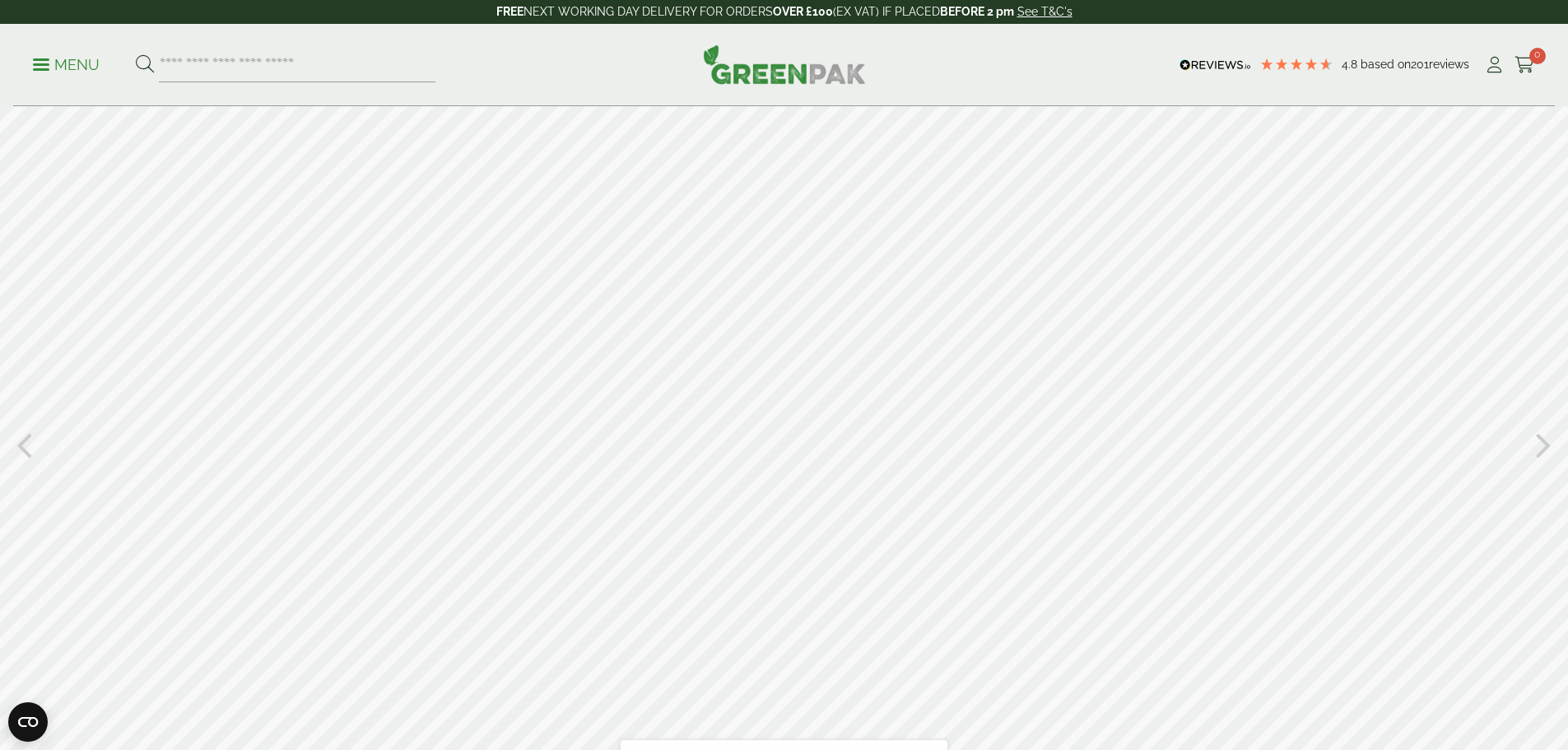
scroll to position [0, 0]
click at [379, 526] on div at bounding box center [784, 444] width 1568 height 675
click at [366, 527] on div at bounding box center [784, 444] width 1568 height 675
click at [35, 449] on div at bounding box center [784, 444] width 1568 height 675
click at [29, 449] on icon at bounding box center [24, 445] width 16 height 43
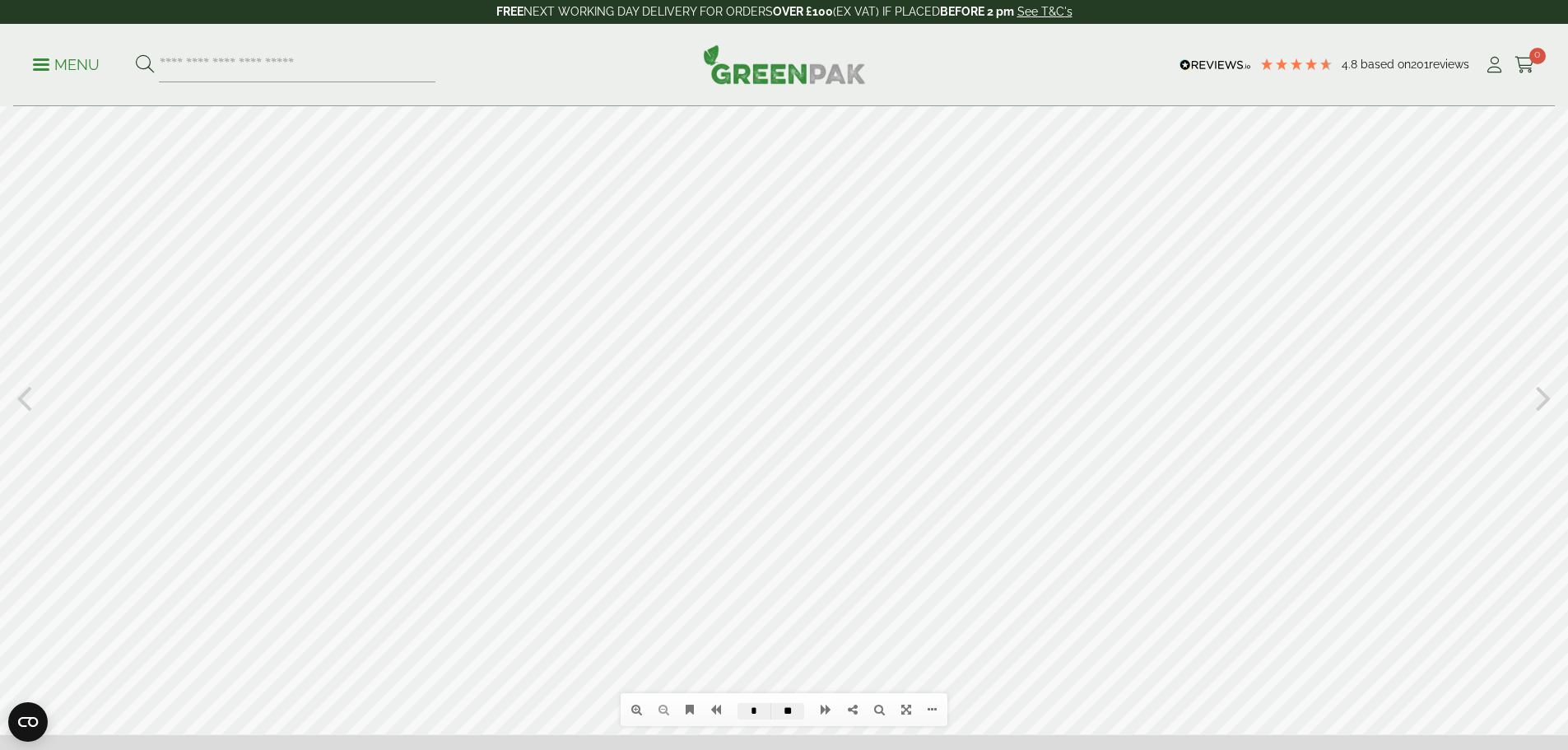
scroll to position [83, 0]
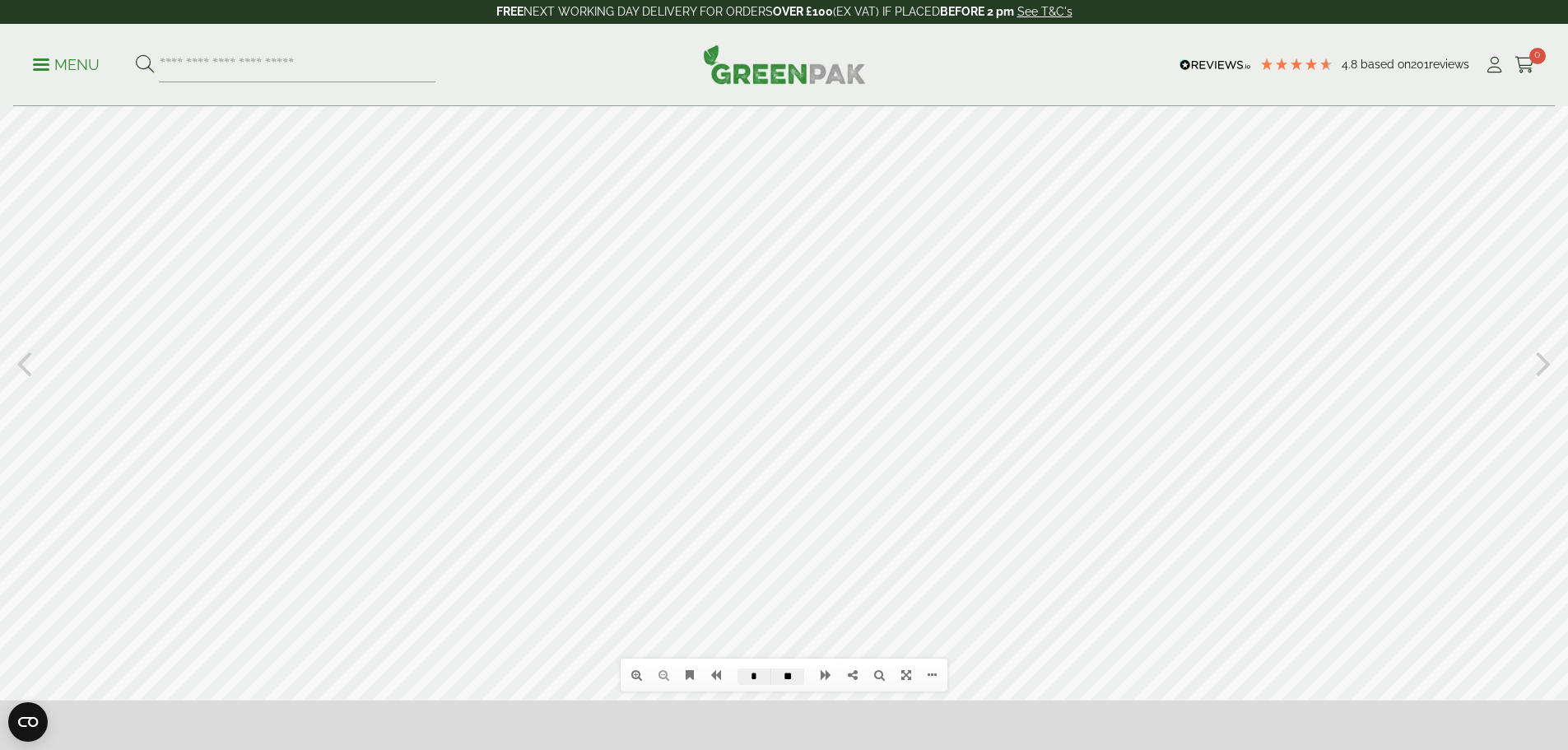
click at [1546, 359] on icon at bounding box center [1544, 362] width 16 height 43
click at [1544, 359] on icon at bounding box center [1544, 362] width 16 height 43
drag, startPoint x: 732, startPoint y: 242, endPoint x: 734, endPoint y: 369, distance: 127.0
click at [734, 369] on div at bounding box center [784, 361] width 1568 height 675
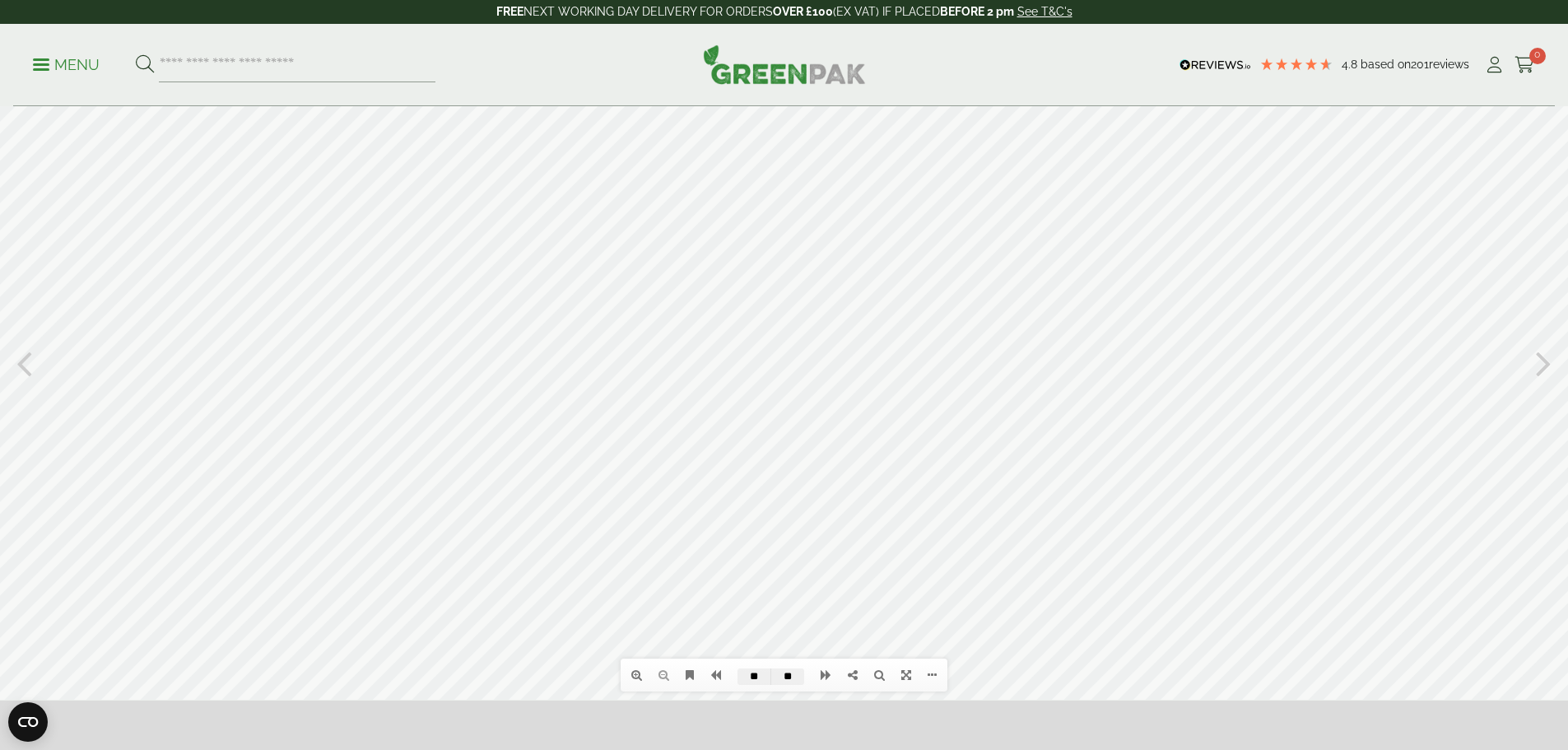
click at [1540, 358] on icon at bounding box center [1544, 362] width 16 height 43
drag, startPoint x: 1026, startPoint y: 276, endPoint x: 1061, endPoint y: 392, distance: 121.2
click at [1061, 392] on div at bounding box center [784, 361] width 1568 height 675
click at [1545, 366] on icon at bounding box center [1544, 362] width 16 height 43
drag, startPoint x: 1014, startPoint y: 319, endPoint x: 1003, endPoint y: 545, distance: 226.3
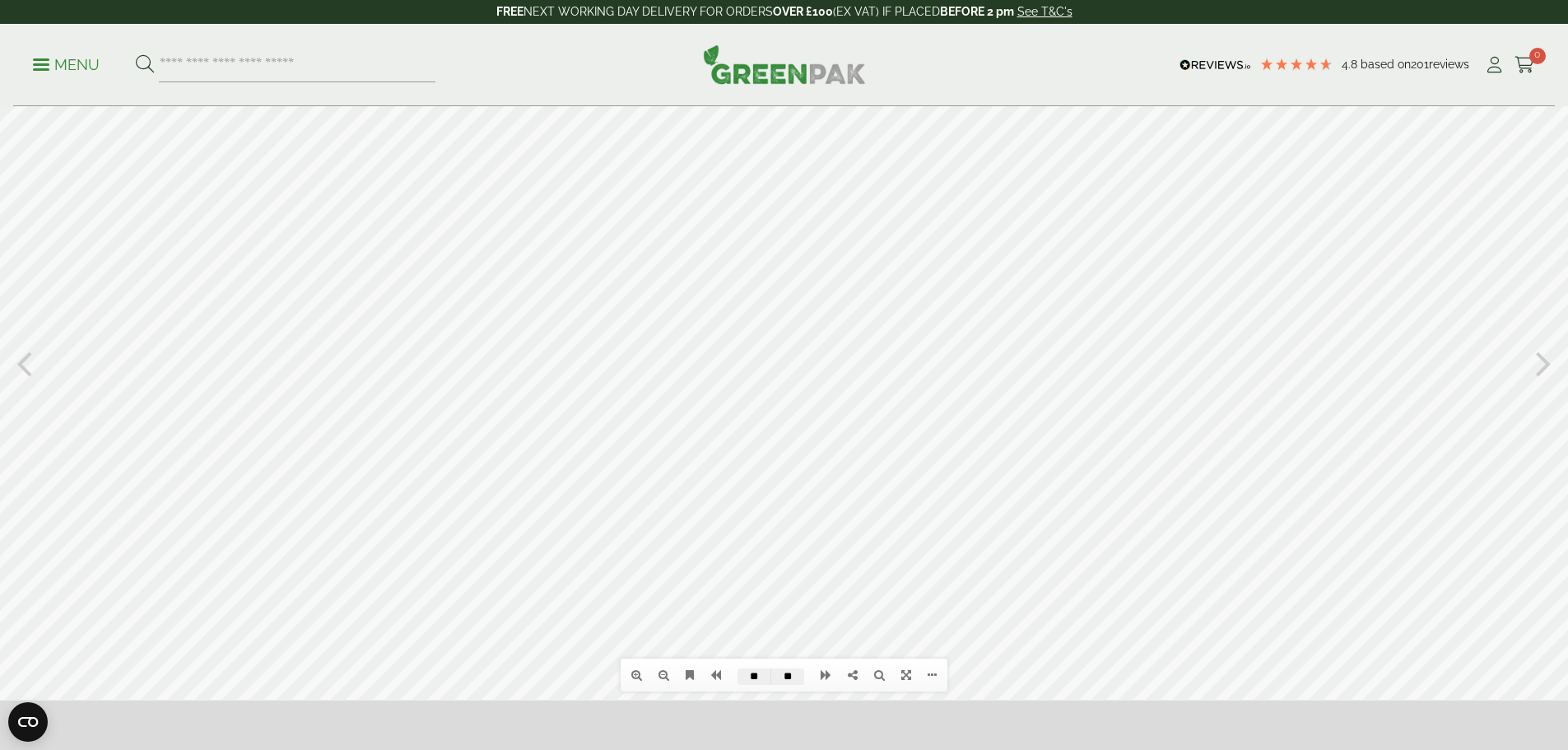
click at [1003, 545] on div at bounding box center [784, 361] width 1568 height 675
click at [21, 369] on icon at bounding box center [24, 362] width 16 height 43
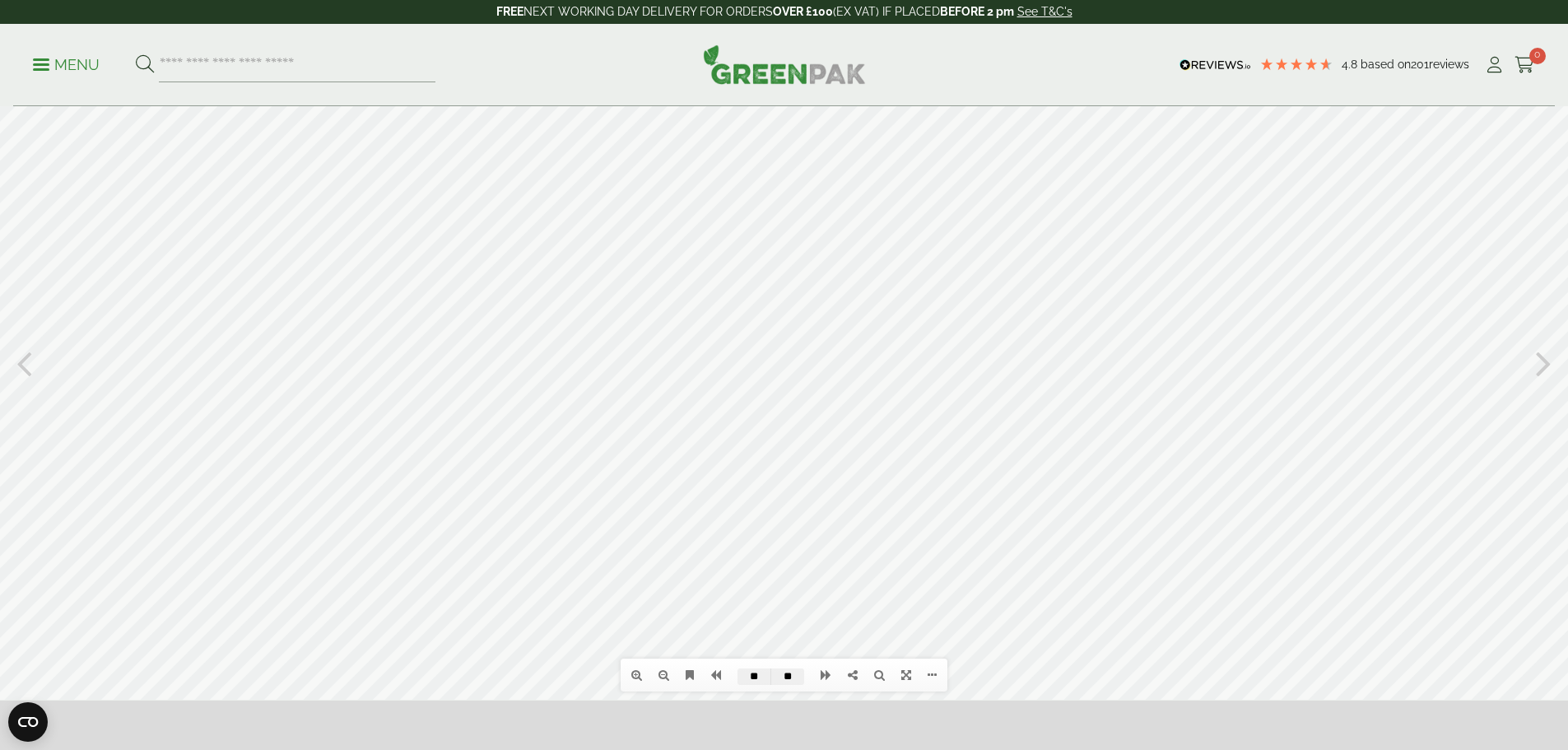
click at [21, 369] on icon at bounding box center [24, 362] width 16 height 43
type input "*"
